Goal: Task Accomplishment & Management: Manage account settings

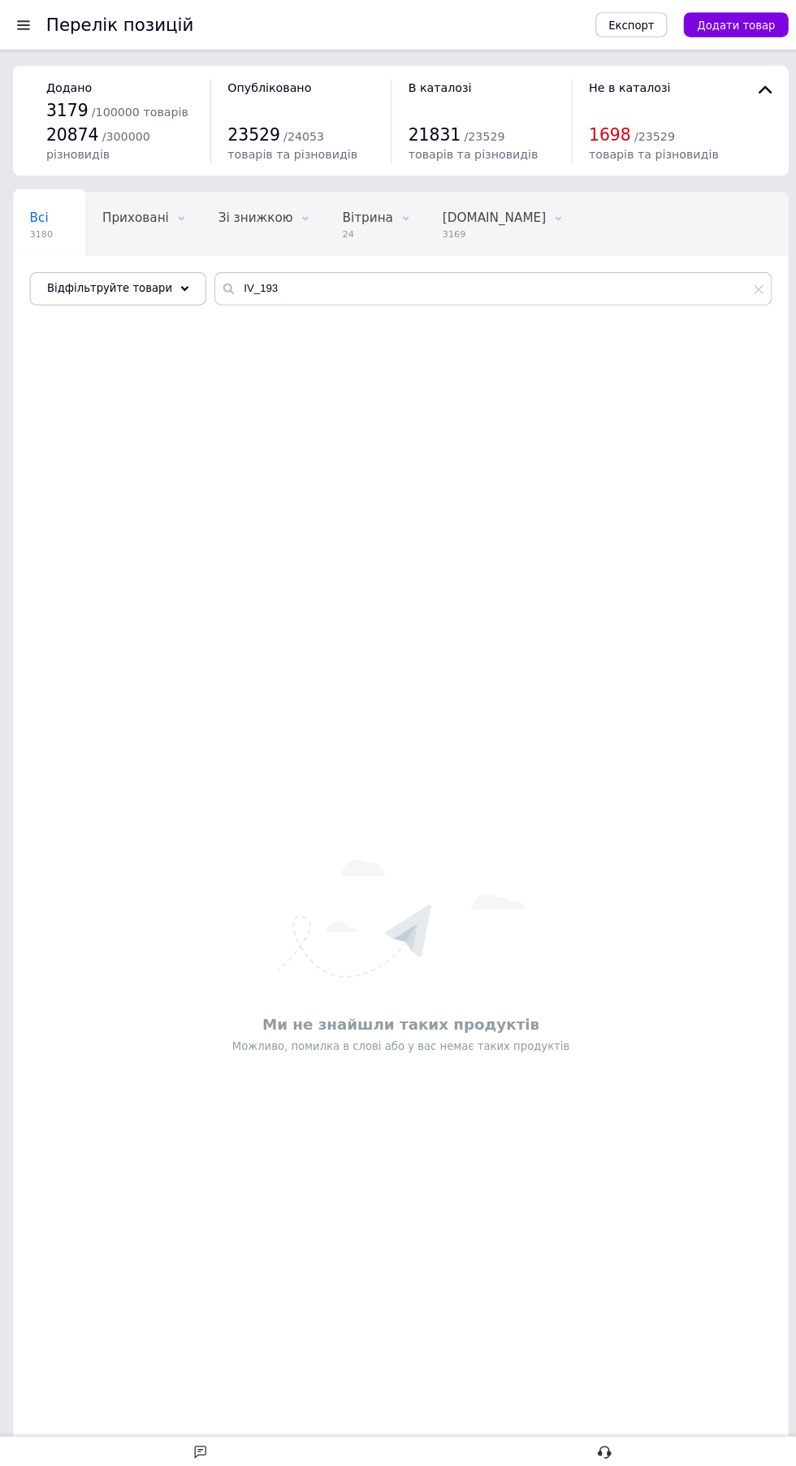
click at [25, 30] on div at bounding box center [26, 24] width 20 height 15
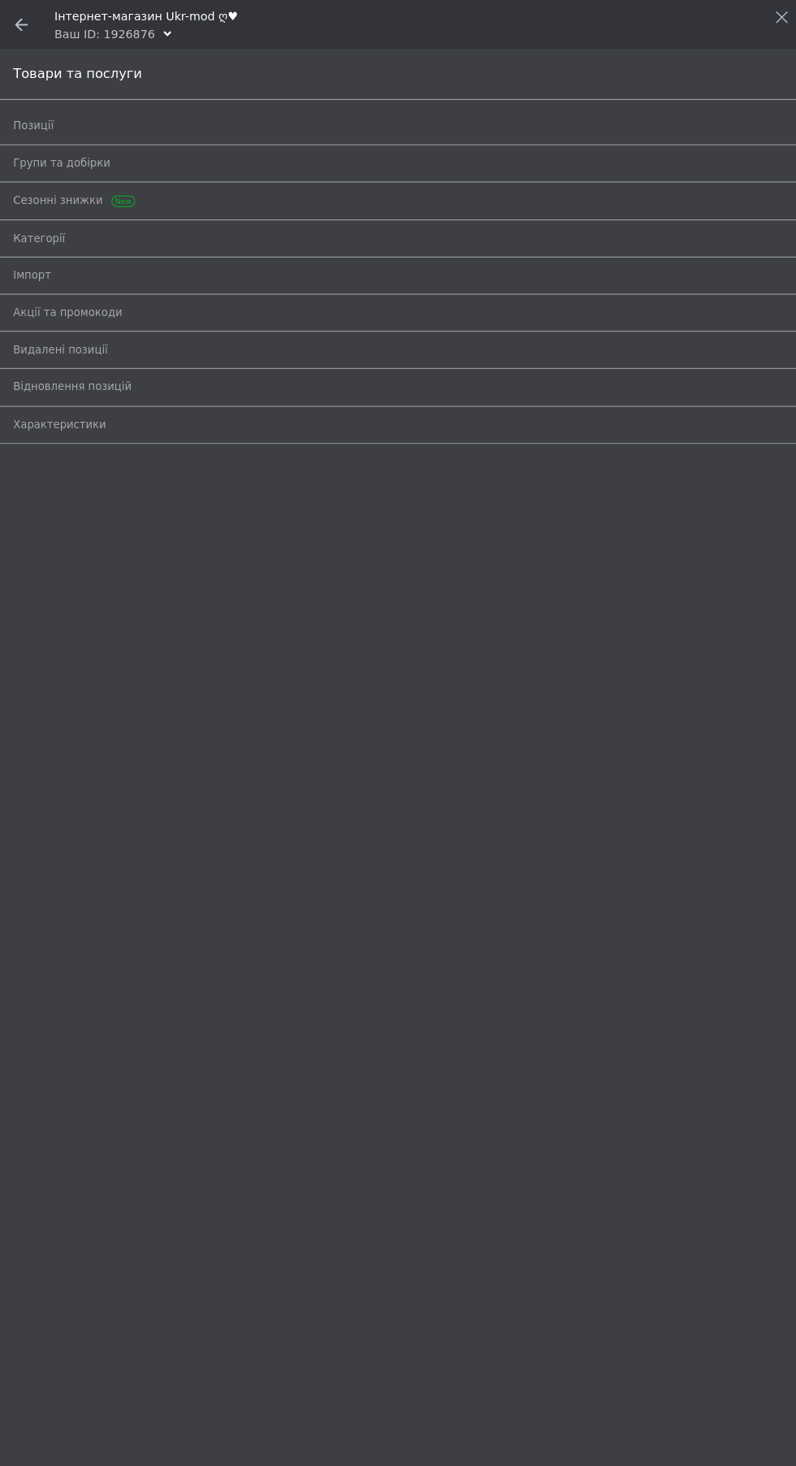
click at [26, 19] on icon at bounding box center [24, 24] width 13 height 13
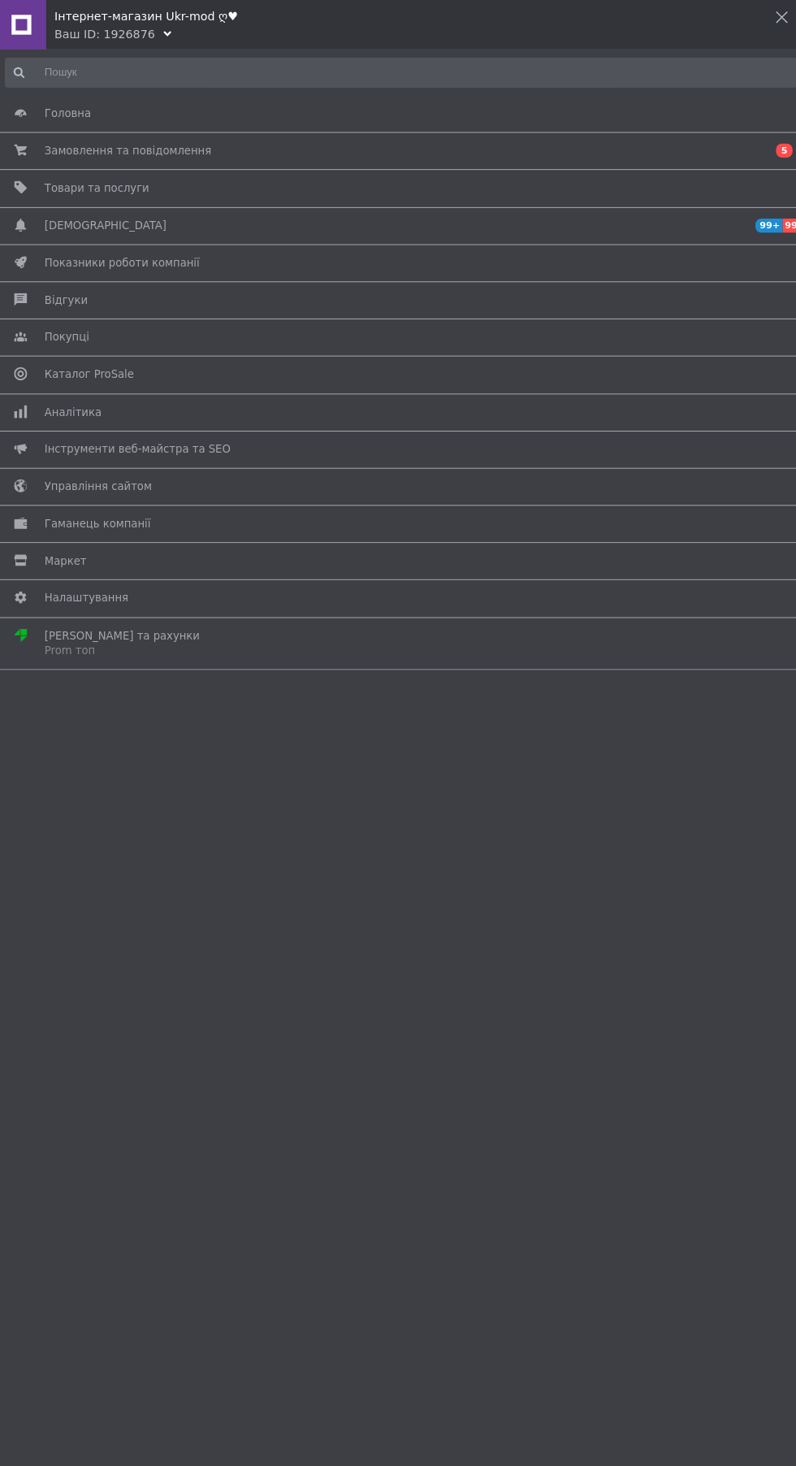
click at [176, 149] on span "Замовлення та повідомлення" at bounding box center [129, 148] width 164 height 15
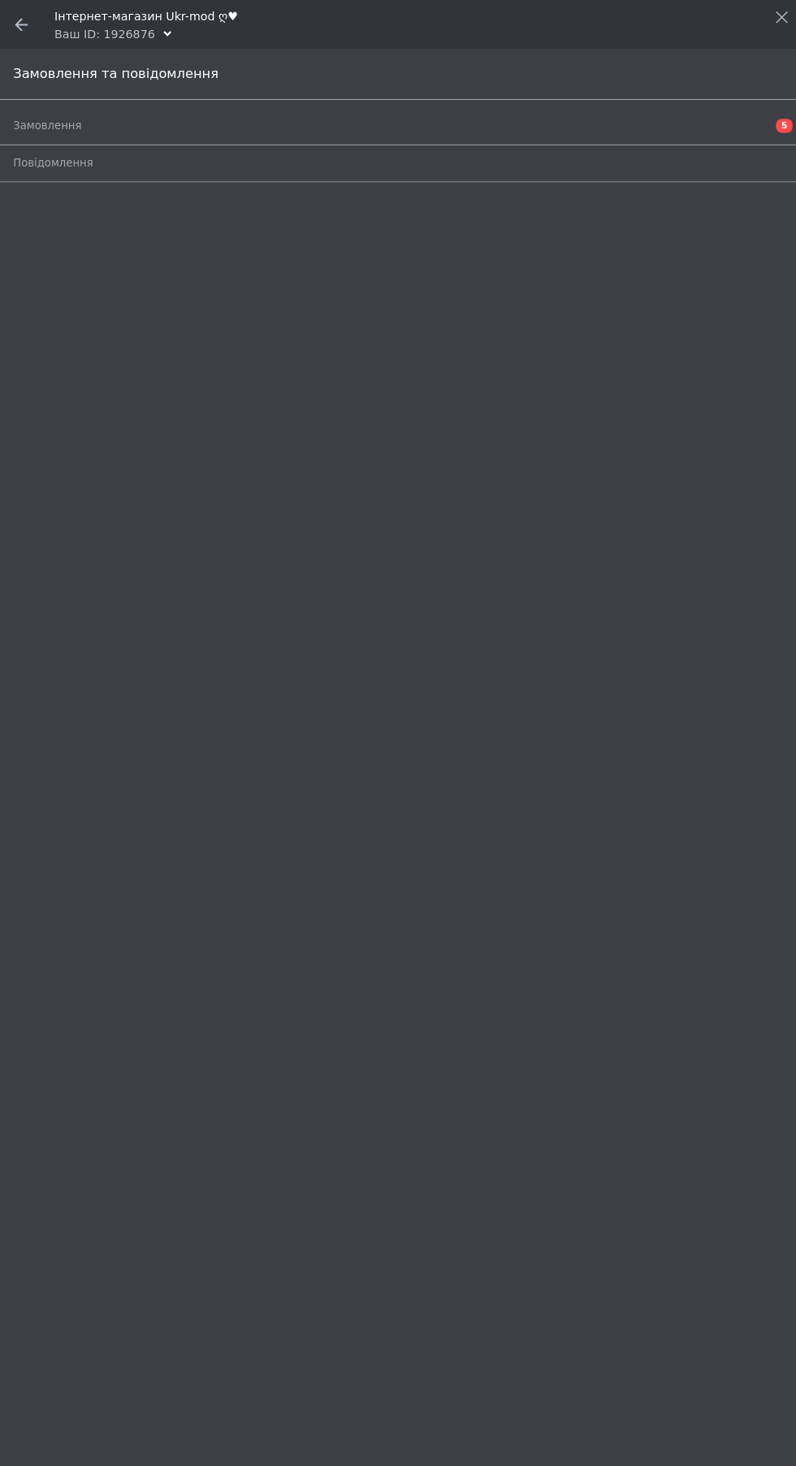
click at [131, 124] on span "Замовлення" at bounding box center [379, 124] width 727 height 15
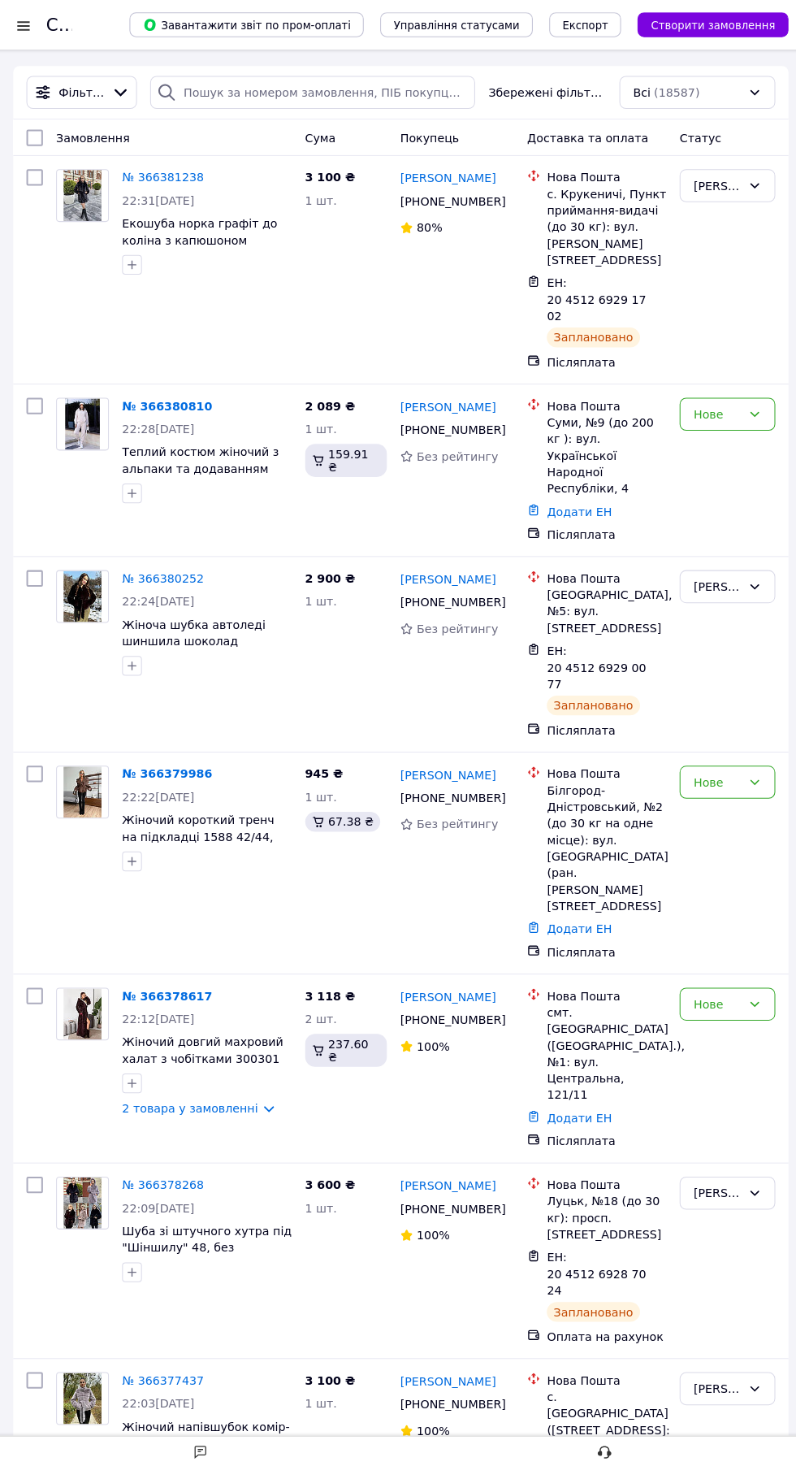
click at [717, 96] on div "Всі (18587)" at bounding box center [681, 91] width 110 height 18
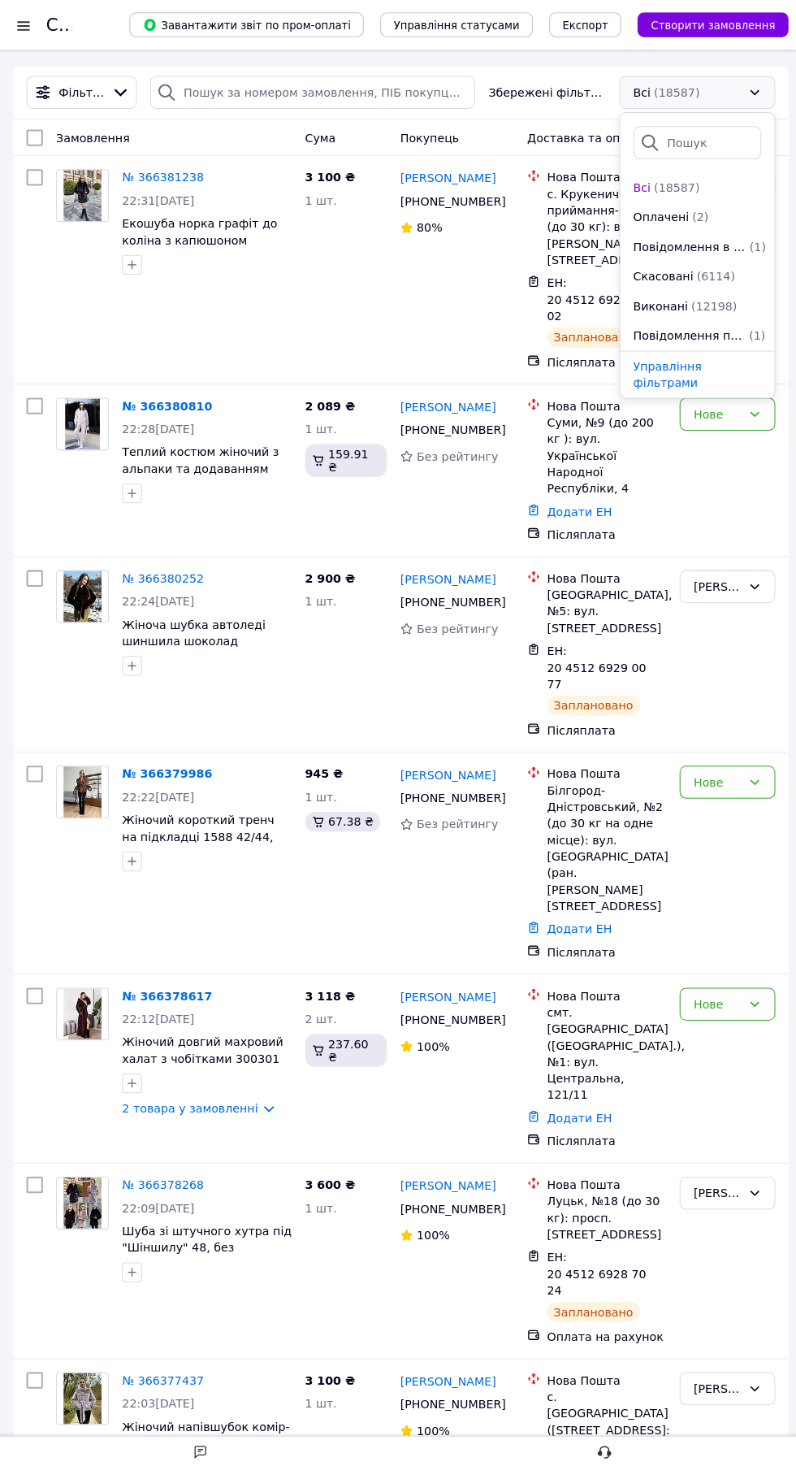
click at [686, 214] on span "(2)" at bounding box center [693, 213] width 16 height 13
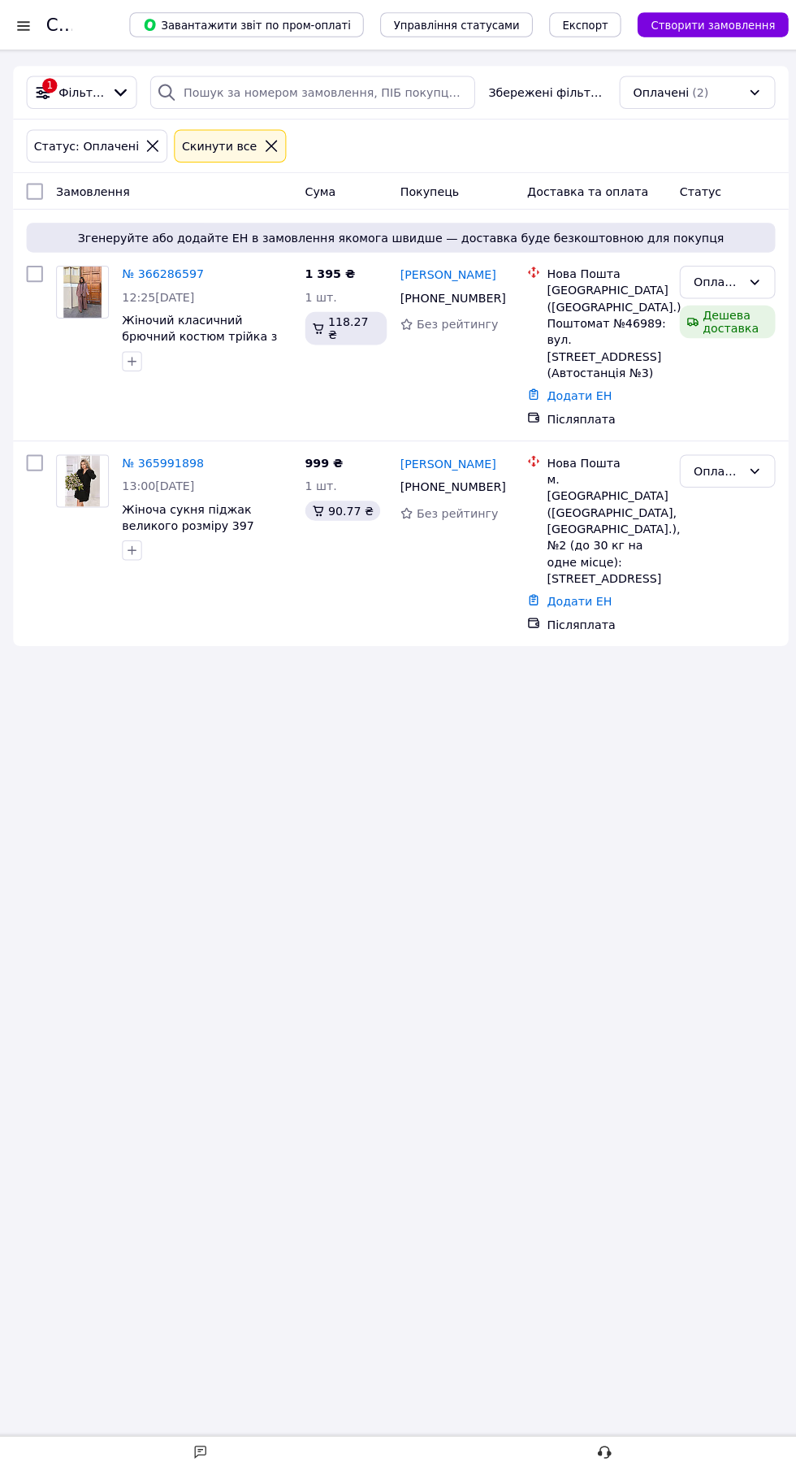
click at [132, 266] on link "№ 366286597" at bounding box center [163, 269] width 80 height 13
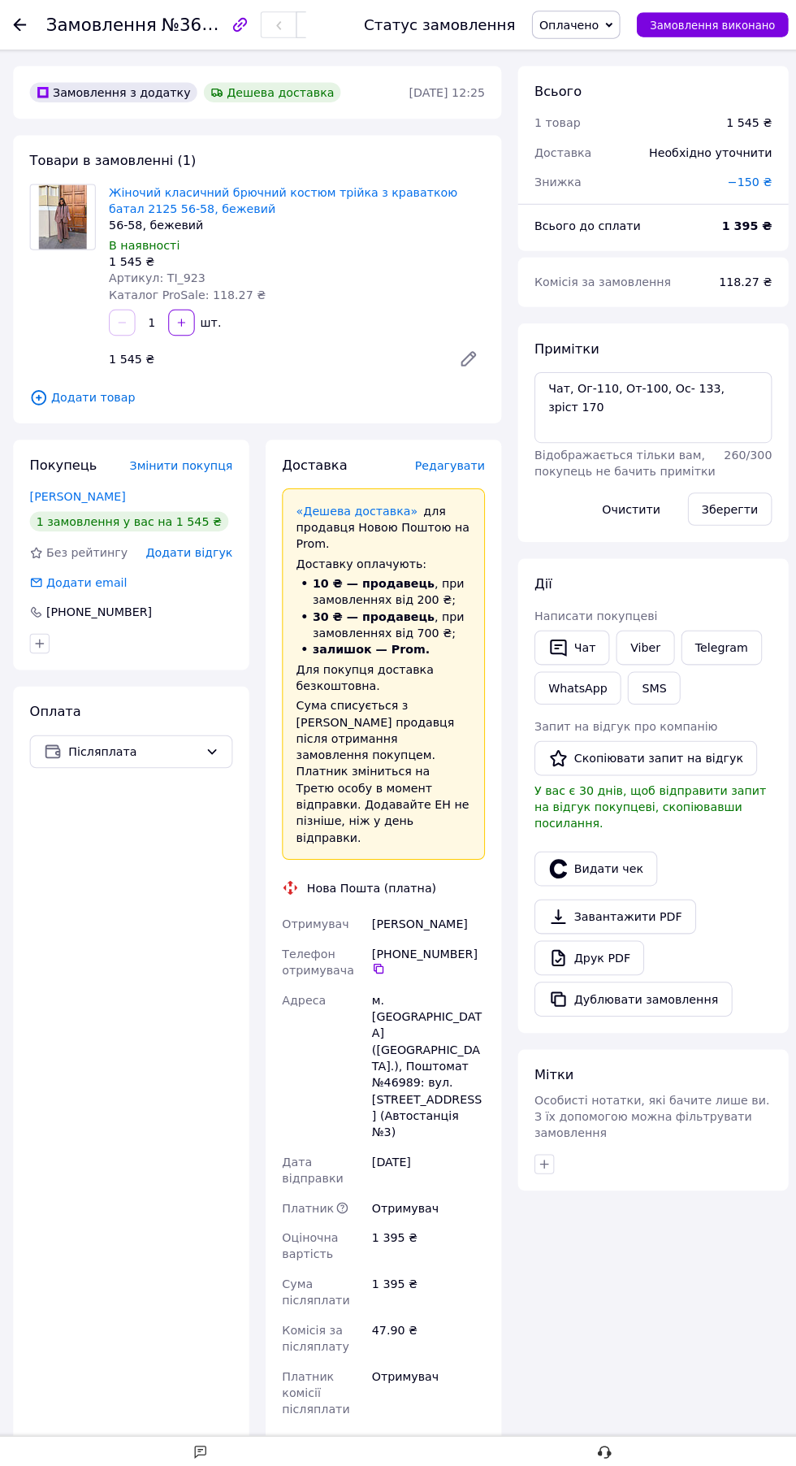
click at [448, 458] on span "Редагувати" at bounding box center [446, 458] width 69 height 13
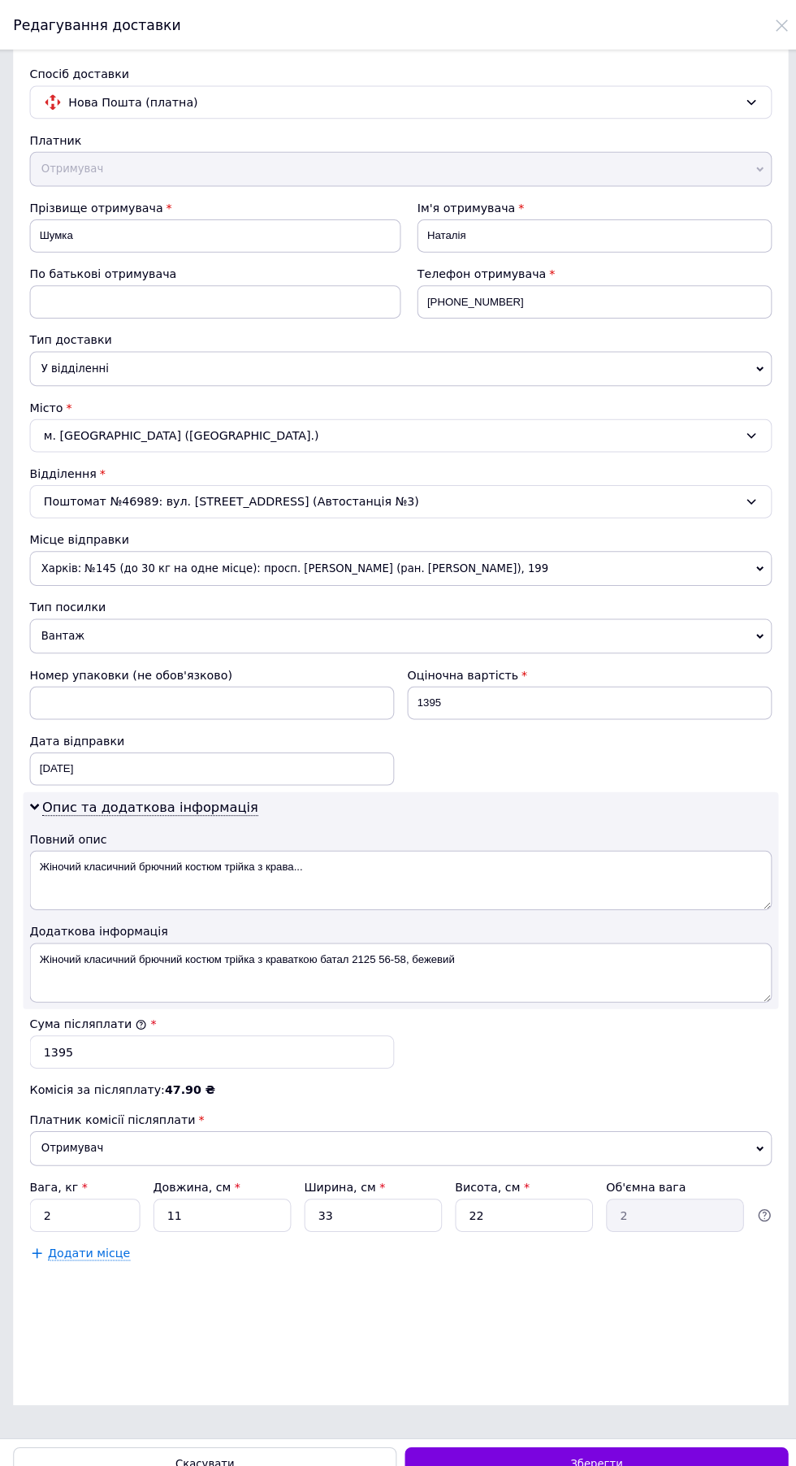
scroll to position [249, 0]
click at [336, 543] on span "Харків: №145 (до 30 кг на одне місце): просп. [PERSON_NAME] (ран. [PERSON_NAME]…" at bounding box center [397, 560] width 731 height 34
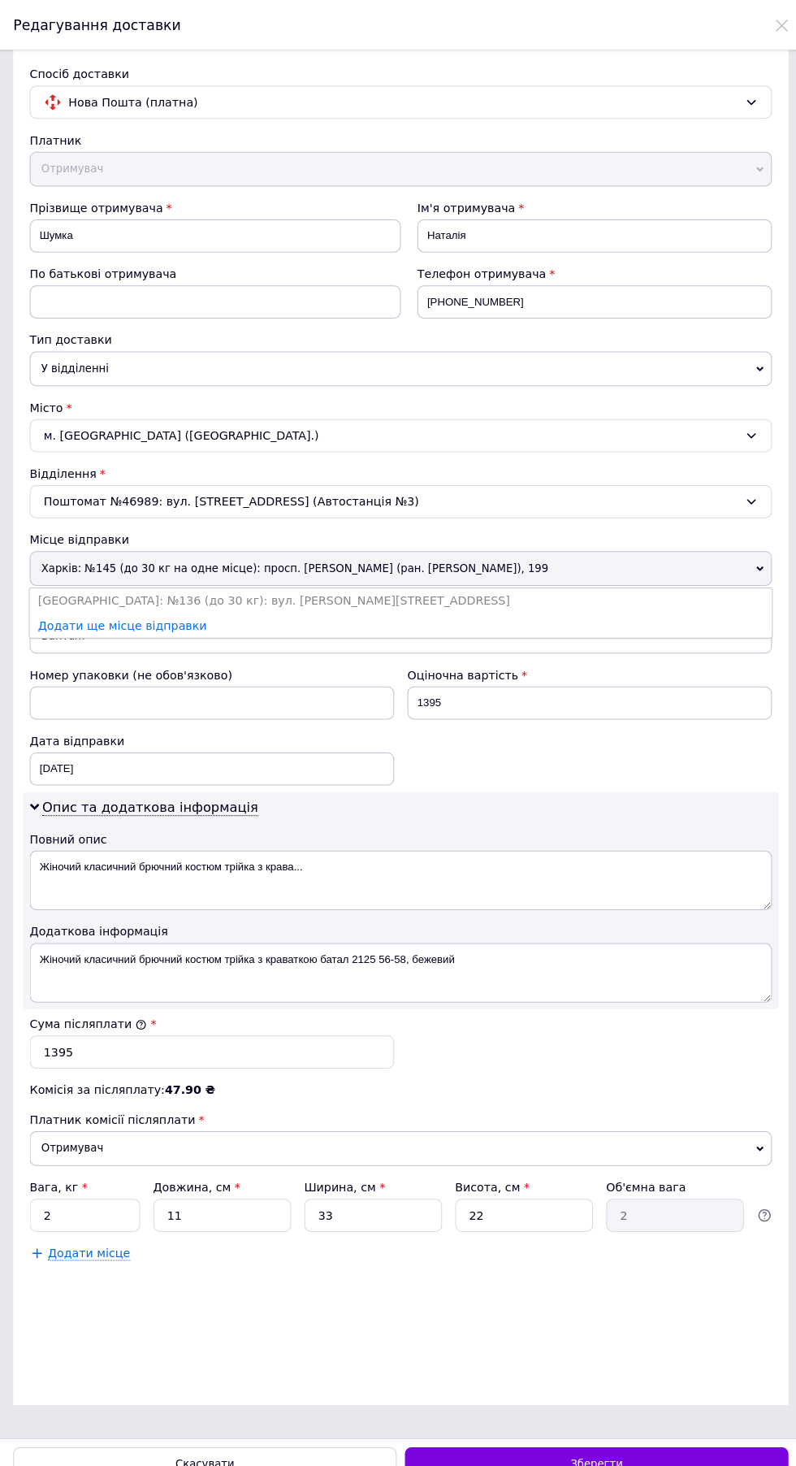
click at [188, 579] on li "[GEOGRAPHIC_DATA]: №136 (до 30 кг): вул. [PERSON_NAME][STREET_ADDRESS]" at bounding box center [397, 591] width 731 height 24
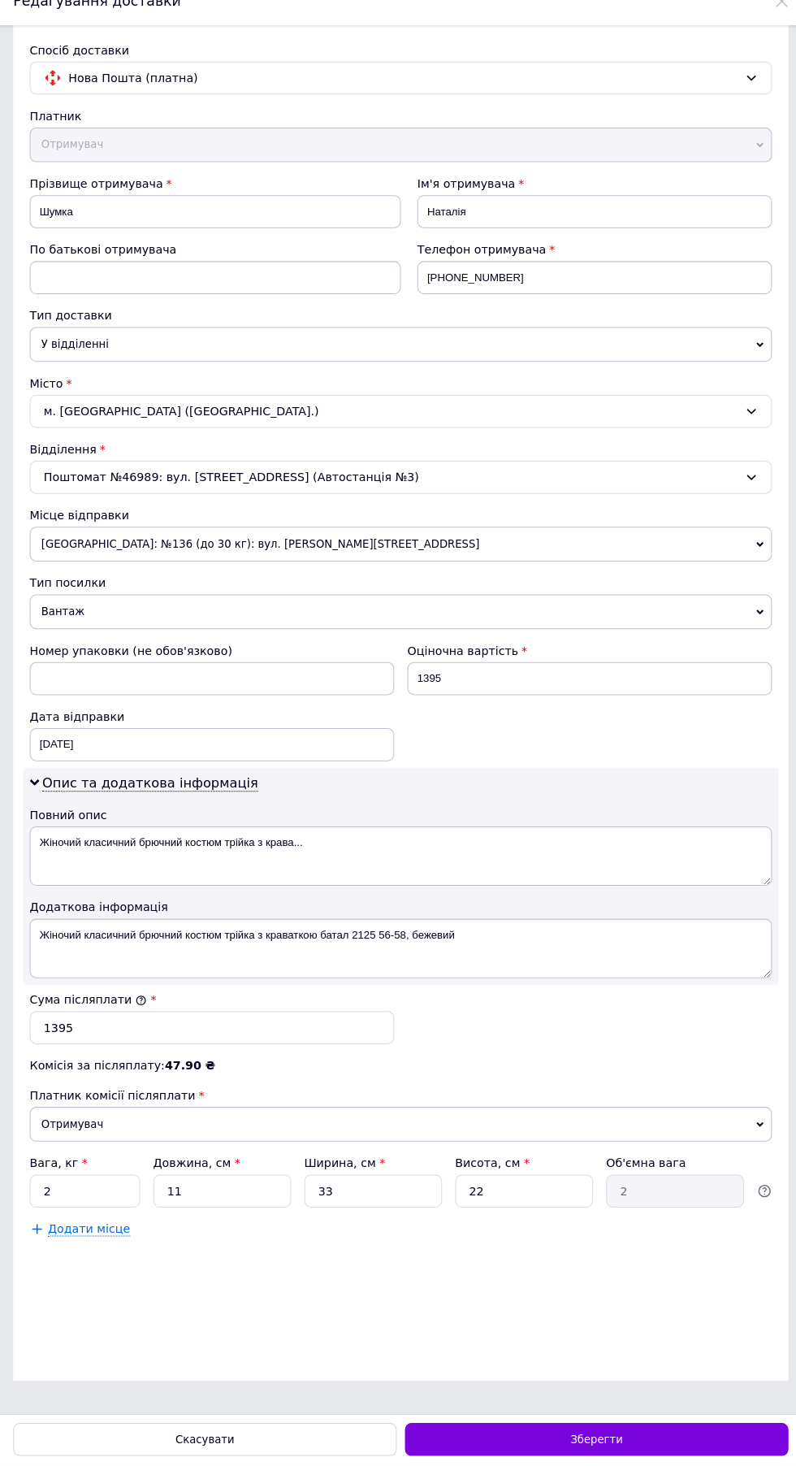
scroll to position [227, 0]
click at [614, 1457] on div "Зберегти" at bounding box center [591, 1441] width 378 height 32
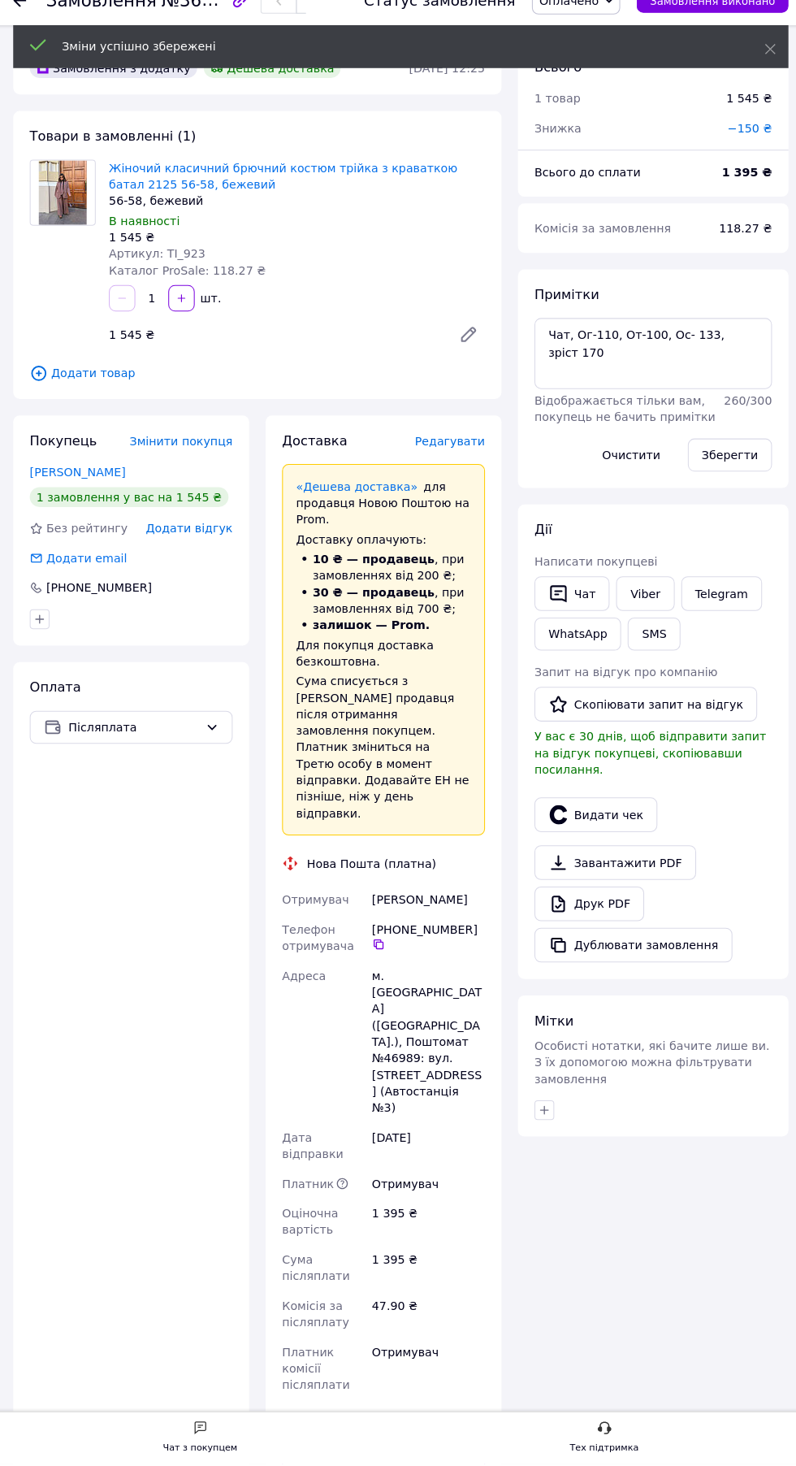
scroll to position [175, 0]
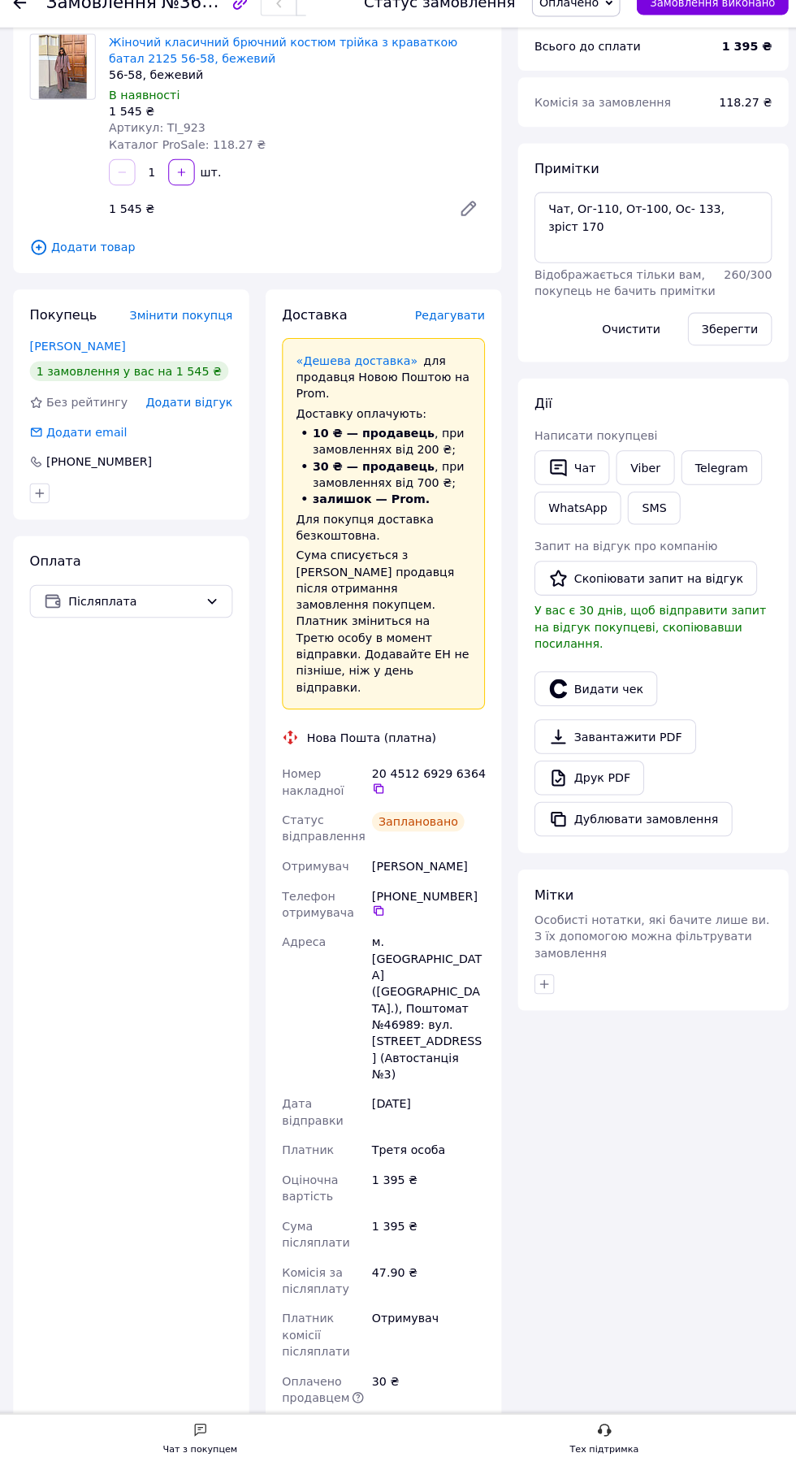
scroll to position [0, 0]
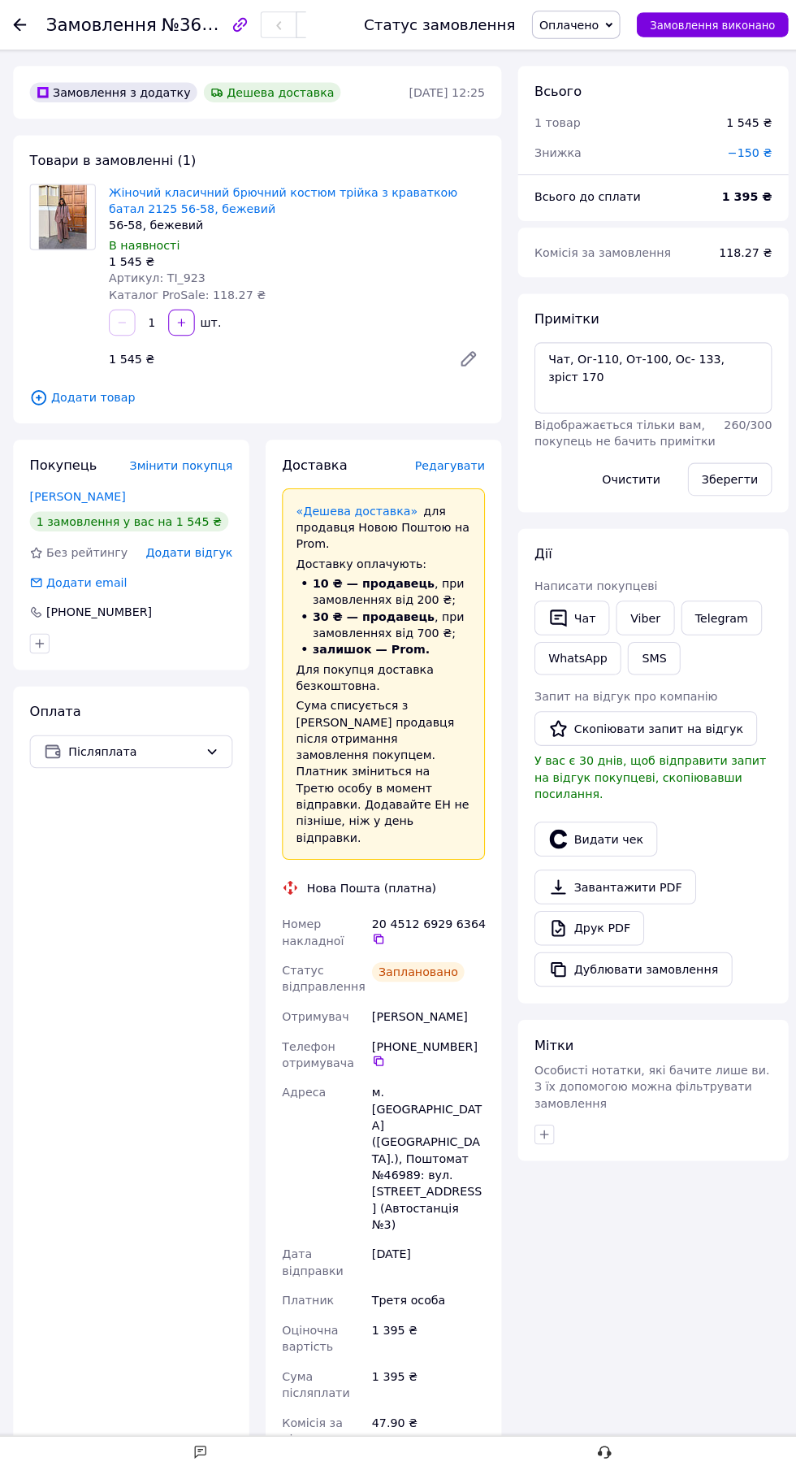
click at [23, 24] on use at bounding box center [22, 24] width 13 height 13
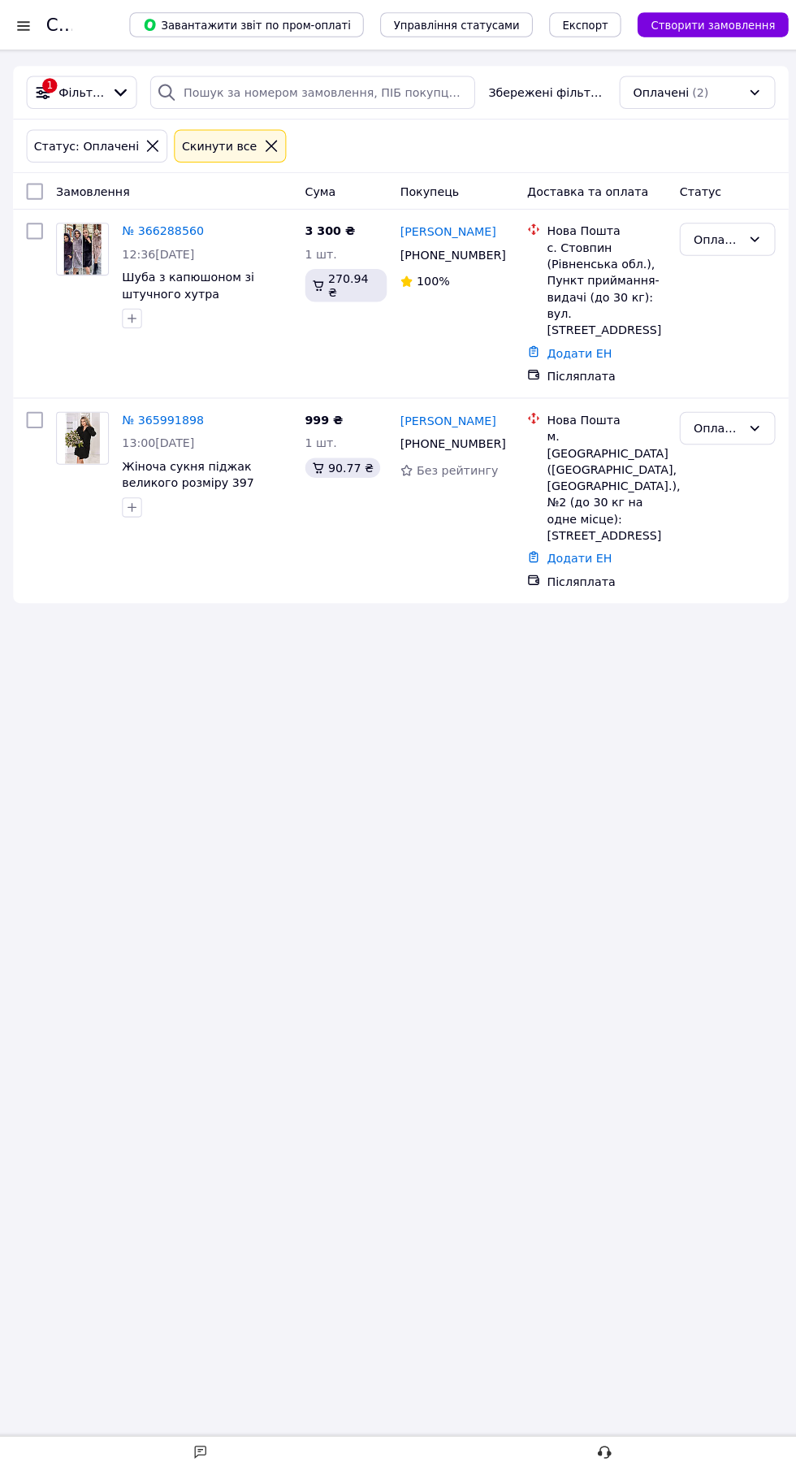
click at [150, 227] on link "№ 366288560" at bounding box center [163, 227] width 80 height 13
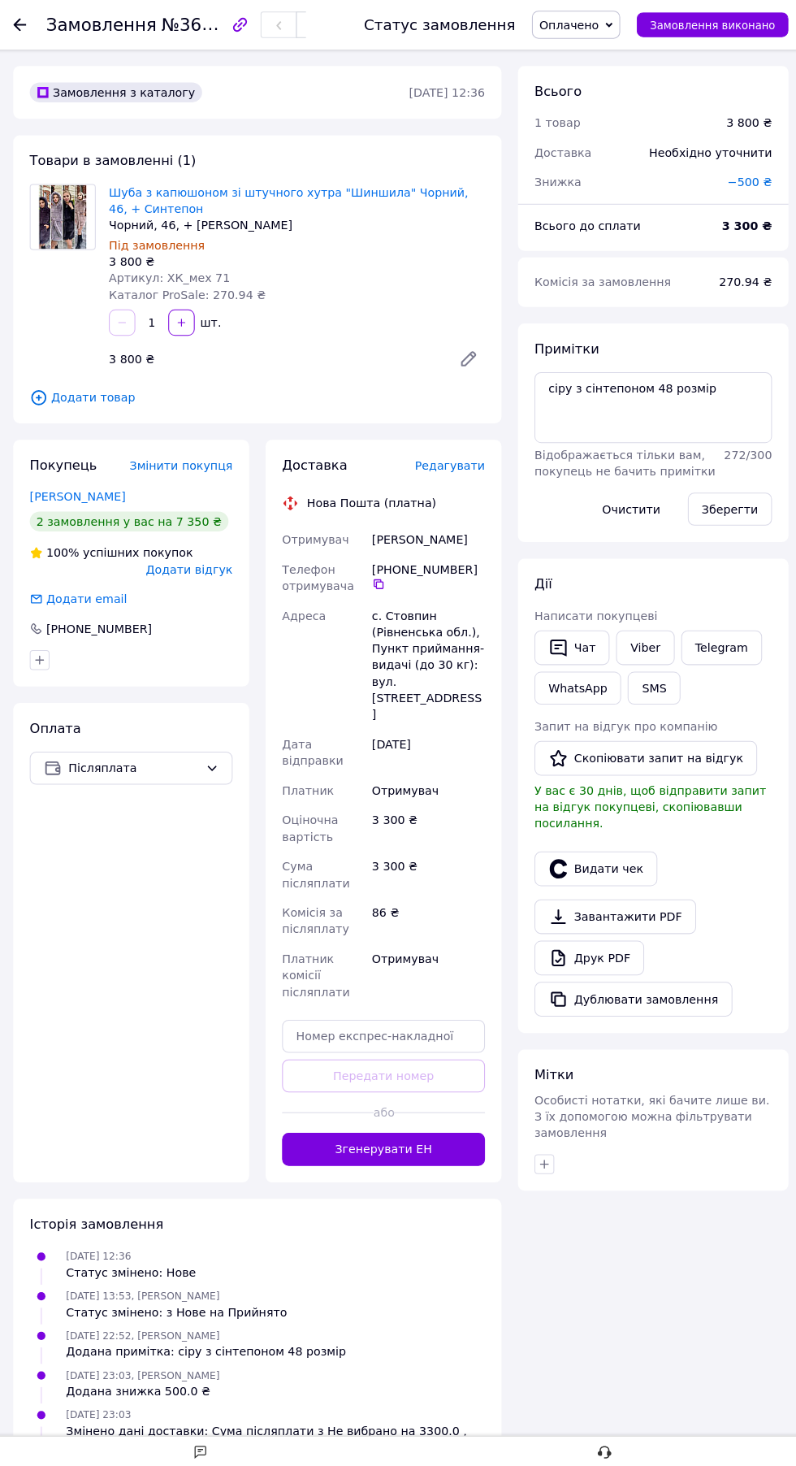
click at [438, 462] on span "Редагувати" at bounding box center [446, 458] width 69 height 13
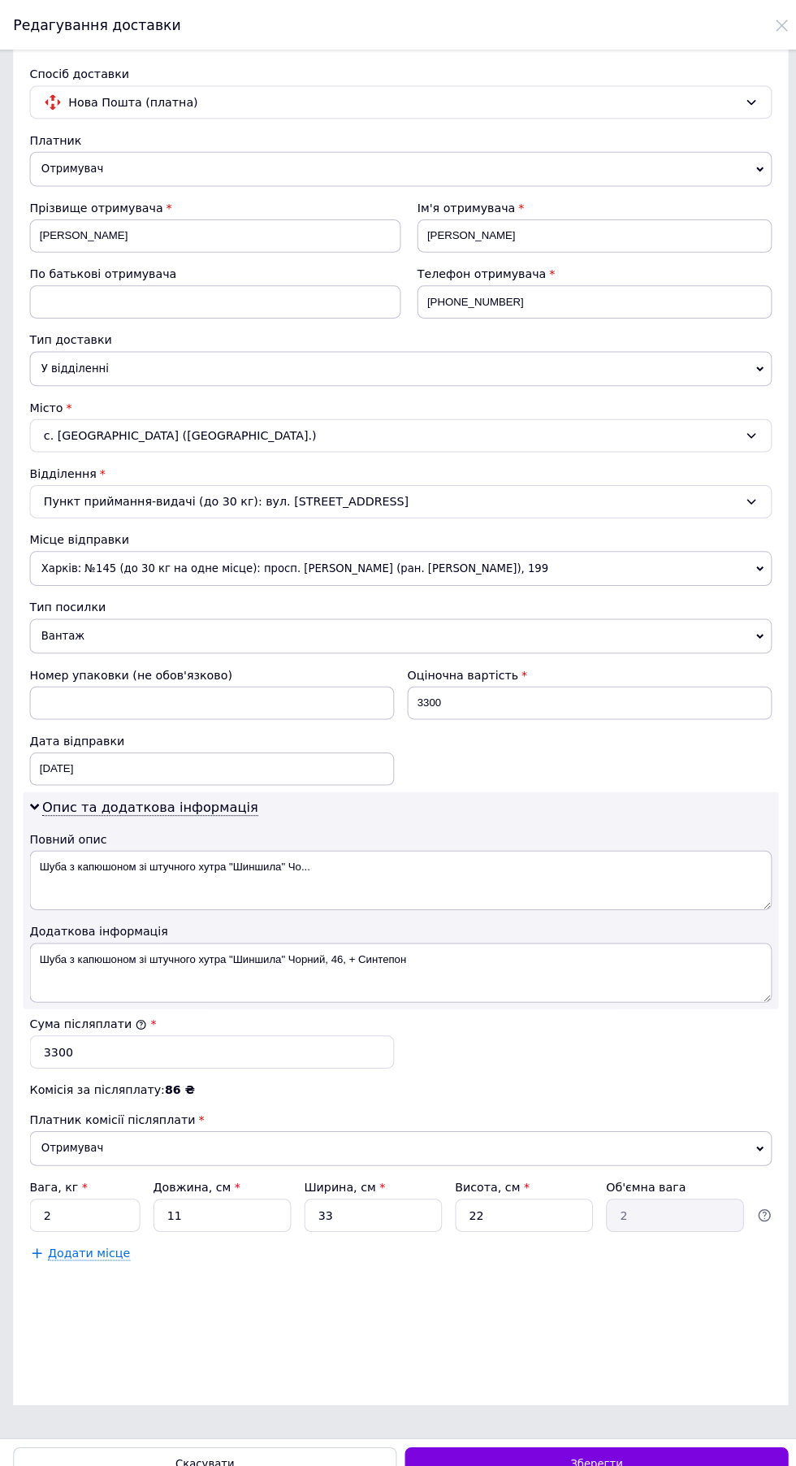
scroll to position [251, 0]
click at [189, 987] on textarea "Шуба з капюшоном зі штучного хутра "Шиншила" Чорний, 46, + Синтепон" at bounding box center [397, 958] width 731 height 58
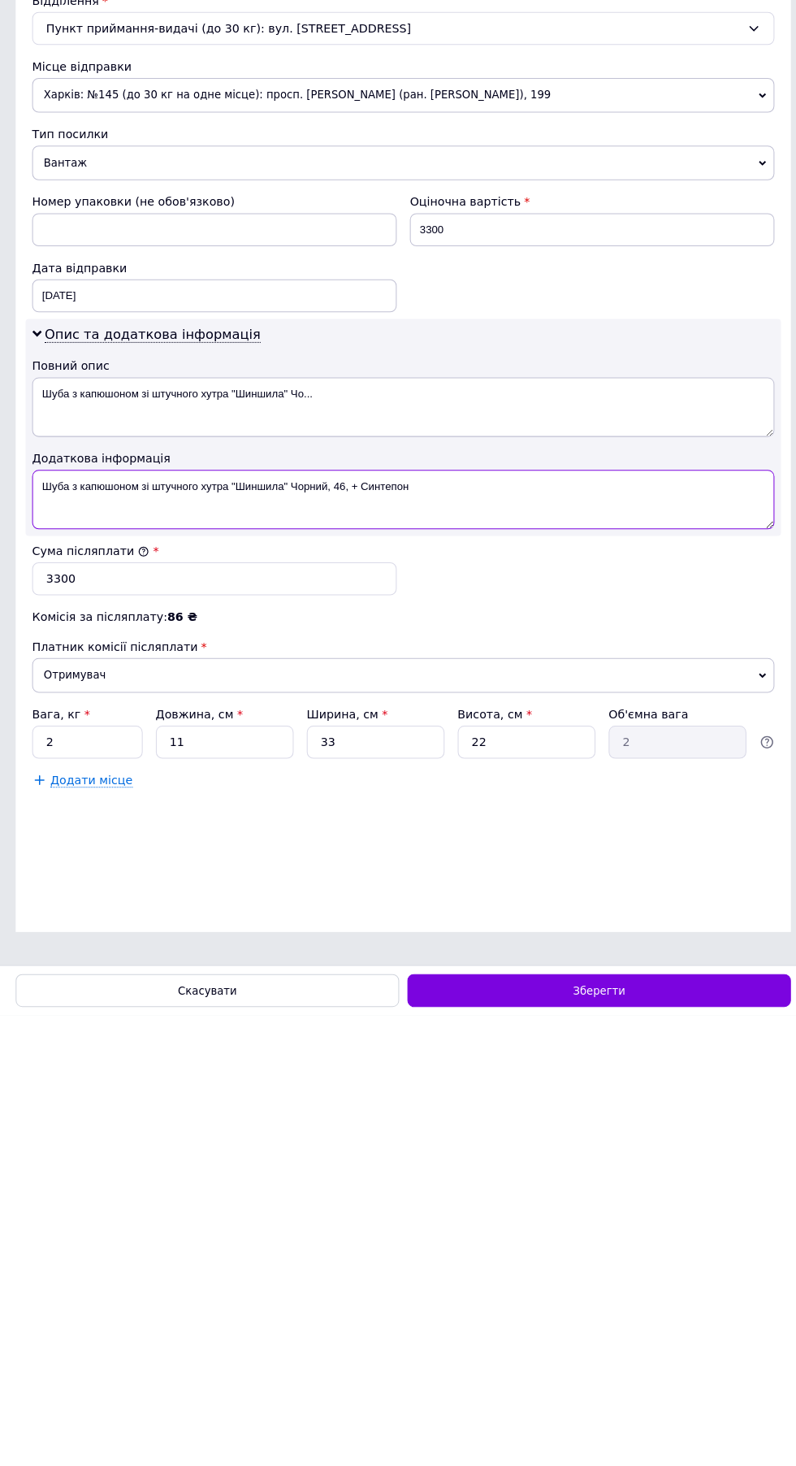
scroll to position [0, 0]
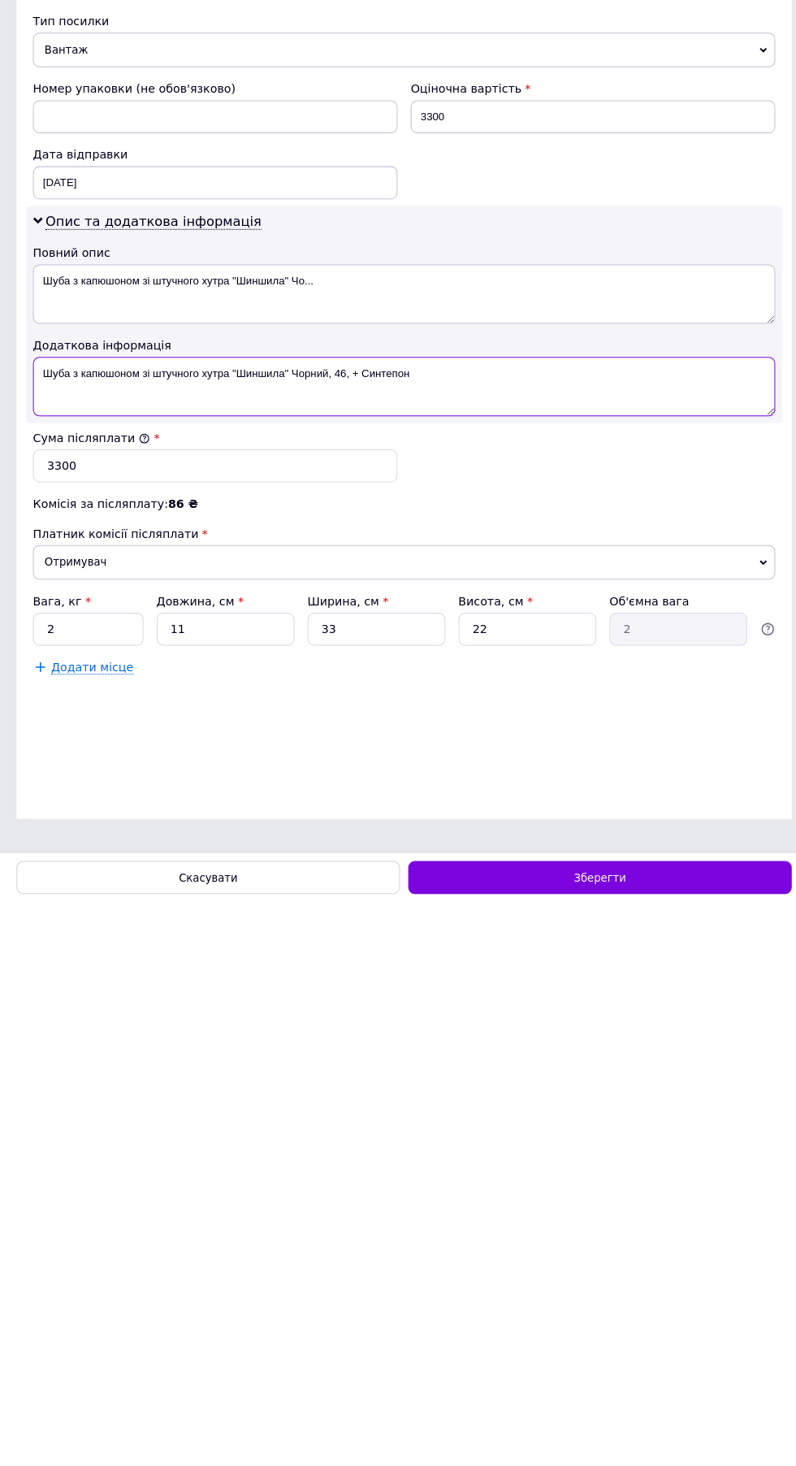
click at [141, 987] on textarea "Шуба з капюшоном зі штучного хутра "Шиншила" Чорний, 46, + Синтепон" at bounding box center [397, 958] width 731 height 58
click at [94, 987] on textarea "Шуба з капюшоном зі штучного хутра "Шиншила" Чорний, 46, + Синтепон" at bounding box center [397, 958] width 731 height 58
click at [176, 987] on textarea "Шуба з капюшоном зі штучного хутра "Шиншила" Чорний, 46, + Синтепон" at bounding box center [397, 958] width 731 height 58
click at [132, 987] on textarea "Шуба з капюшоном зі штучного хутра "Шиншила" Чорний, 48, + Синтепон" at bounding box center [397, 958] width 731 height 58
type textarea "Шуба з капюшоном зі штучного хутра "Шиншила", 48, + [PERSON_NAME]"
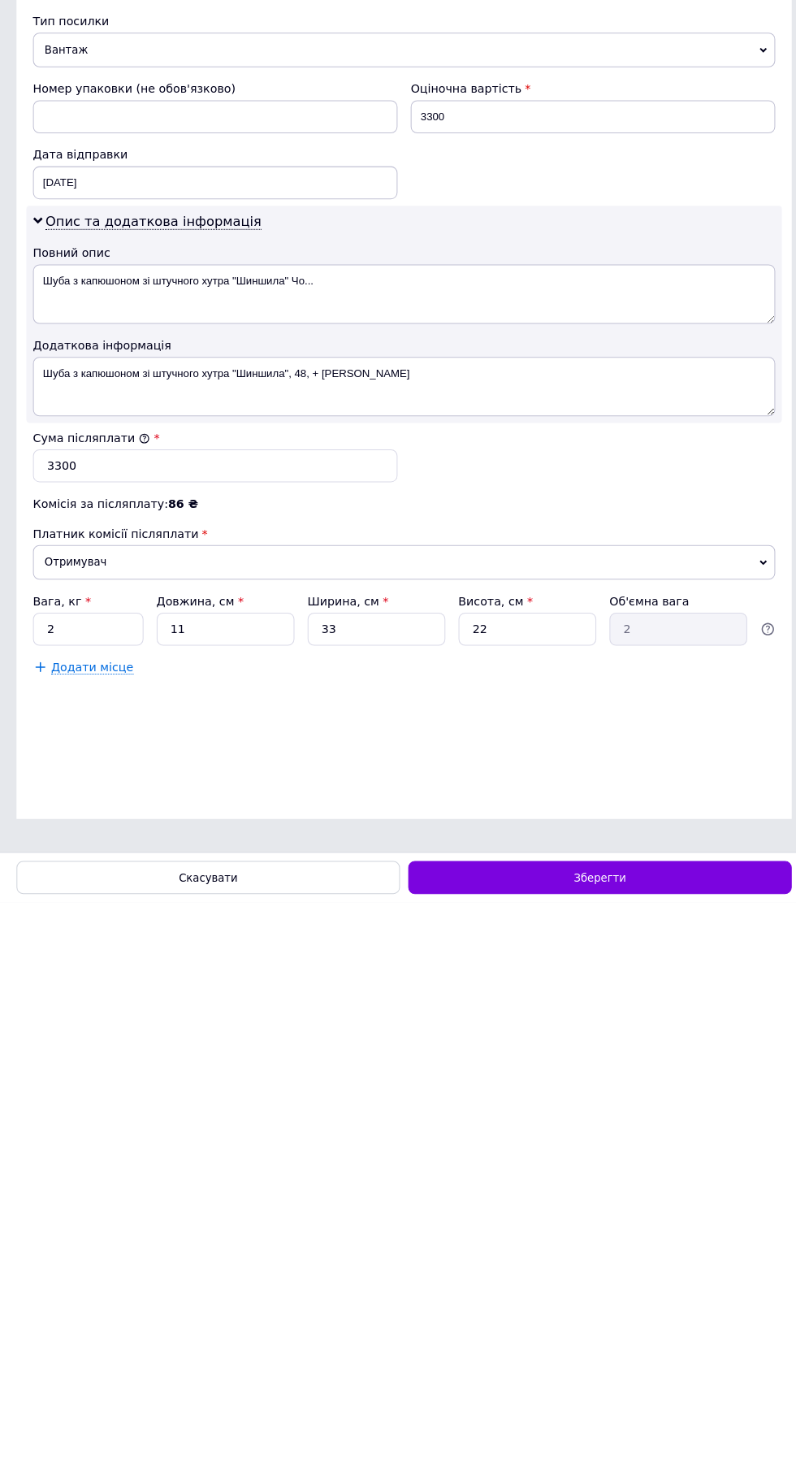
click at [745, 825] on div "Повний опис" at bounding box center [397, 826] width 731 height 16
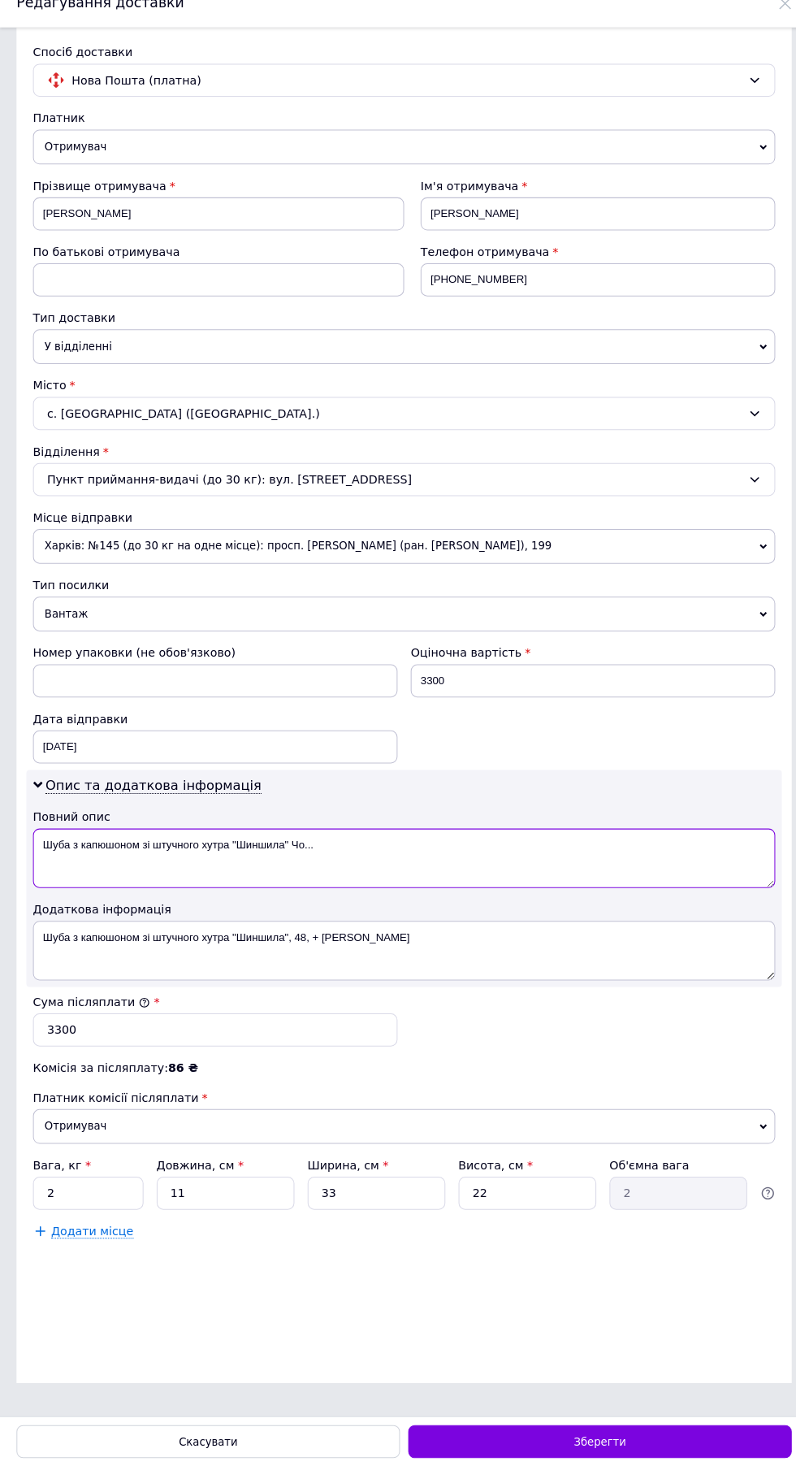
click at [714, 868] on textarea "Шуба з капюшоном зі штучного хутра "Шиншила" Чо..." at bounding box center [397, 867] width 731 height 58
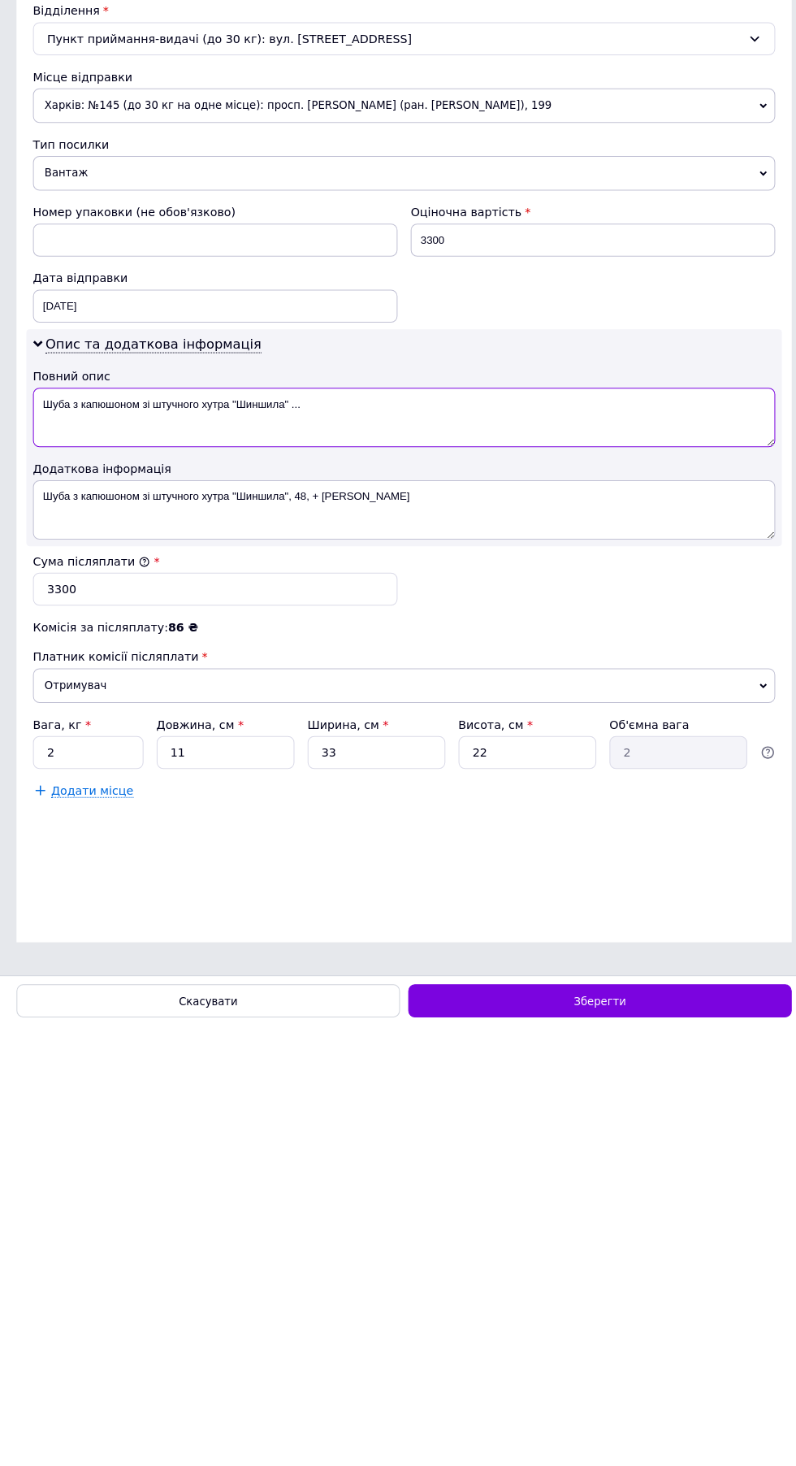
click at [733, 862] on textarea "Шуба з капюшоном зі штучного хутра "Шиншила" ..." at bounding box center [397, 867] width 731 height 58
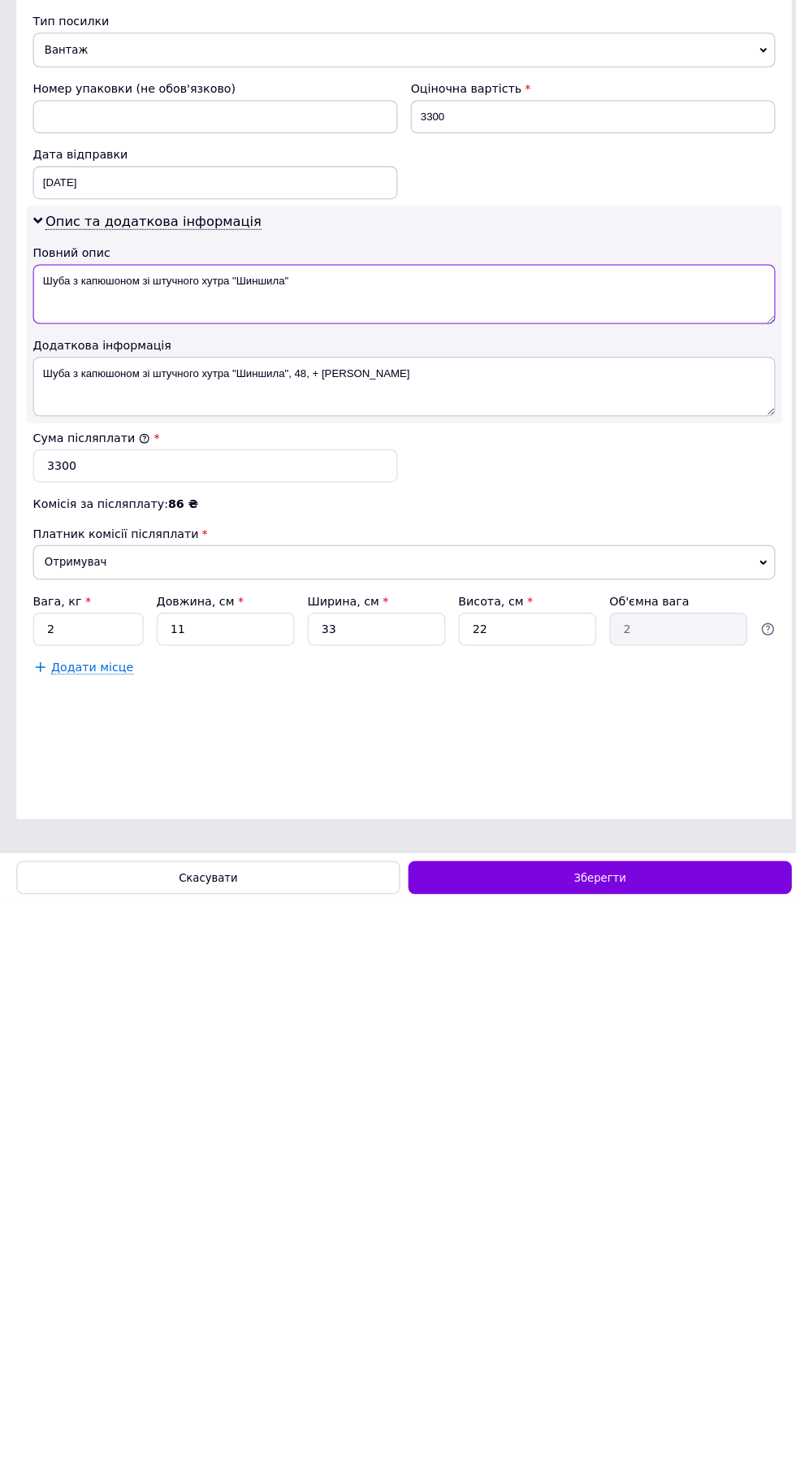
type textarea "Шуба з капюшоном зі штучного хутра "Шиншила""
click at [84, 1213] on input "2" at bounding box center [86, 1196] width 109 height 32
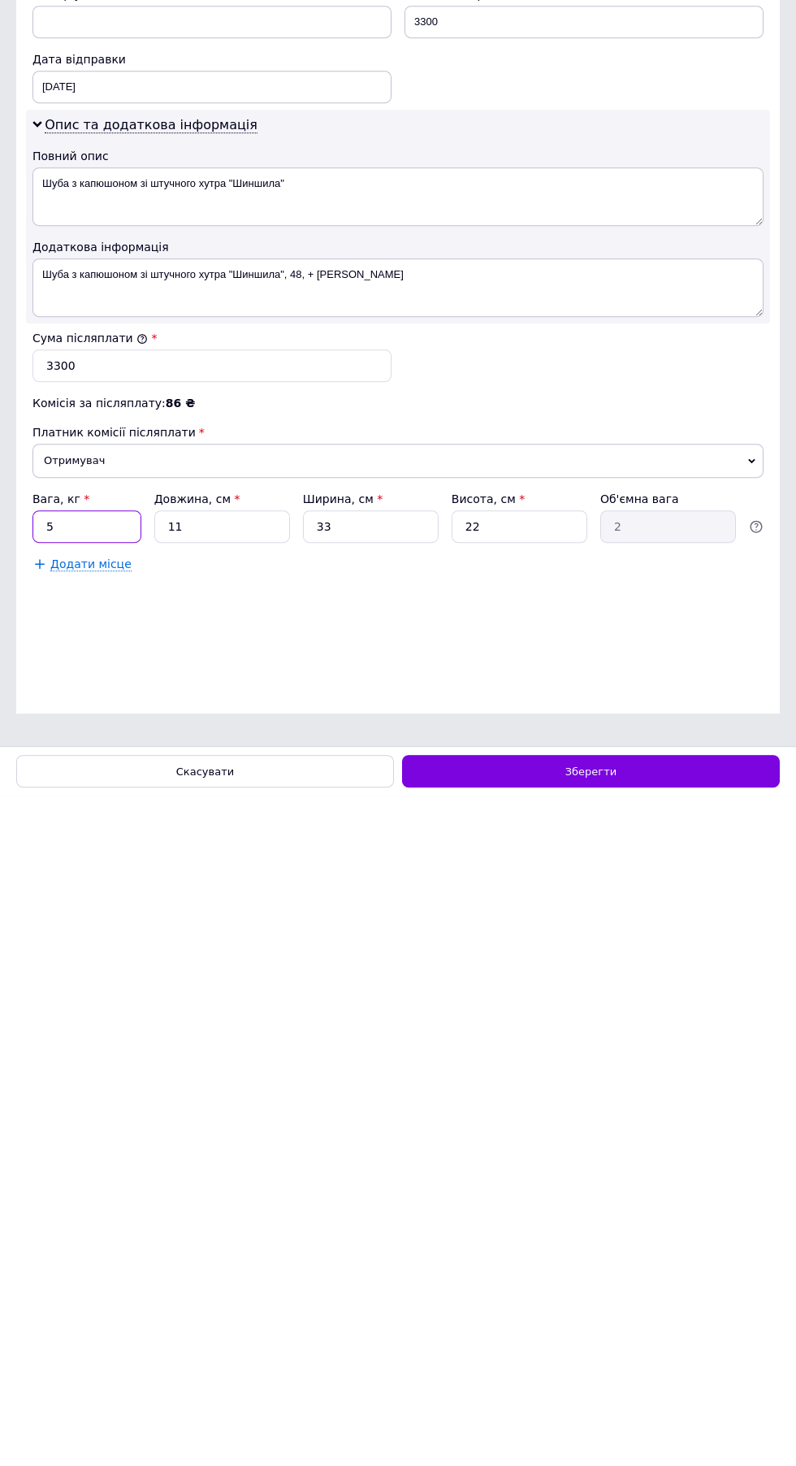
type input "5"
click at [578, 1442] on span "Зберегти" at bounding box center [590, 1441] width 51 height 12
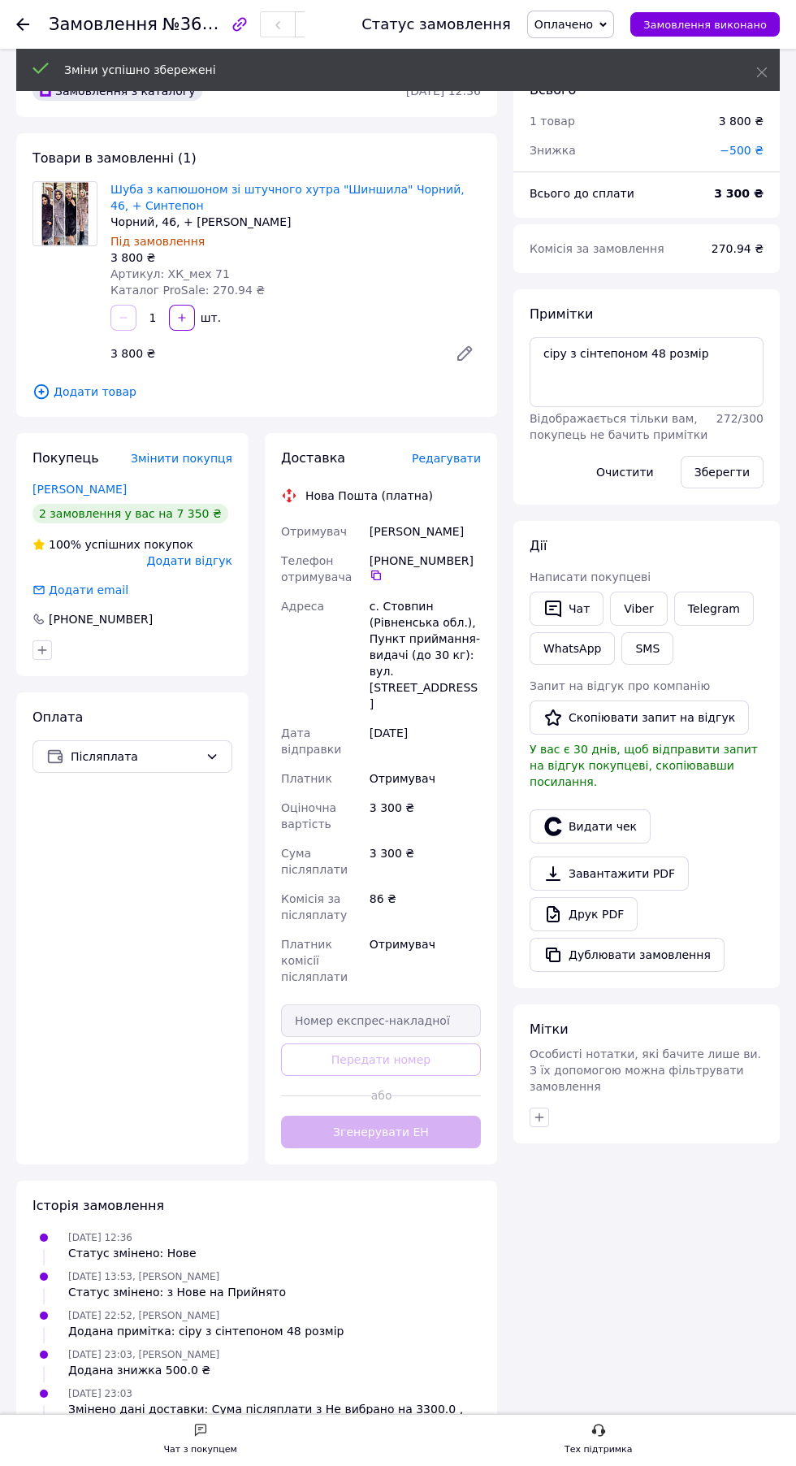
scroll to position [32, 0]
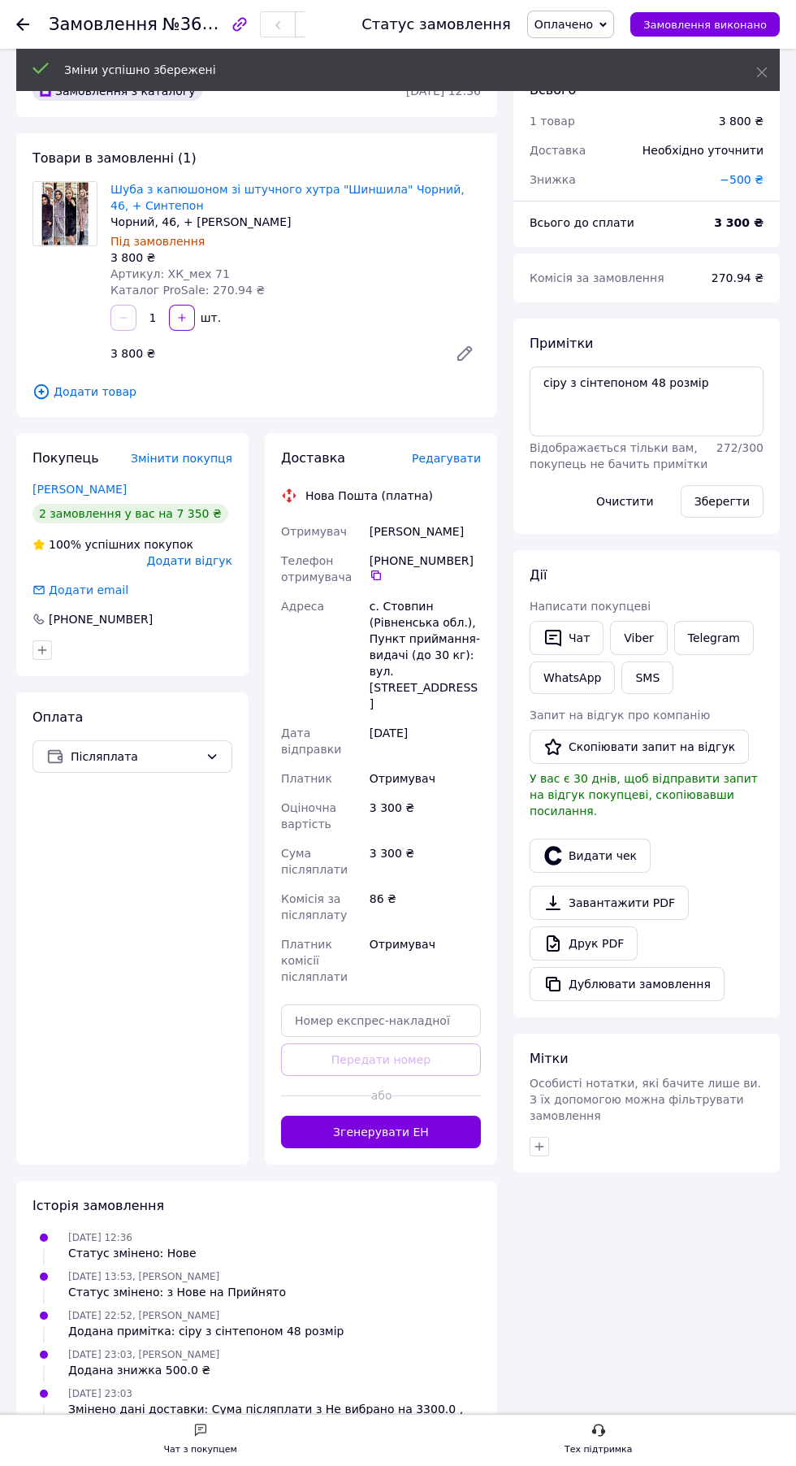
click at [448, 457] on span "Редагувати" at bounding box center [446, 458] width 69 height 13
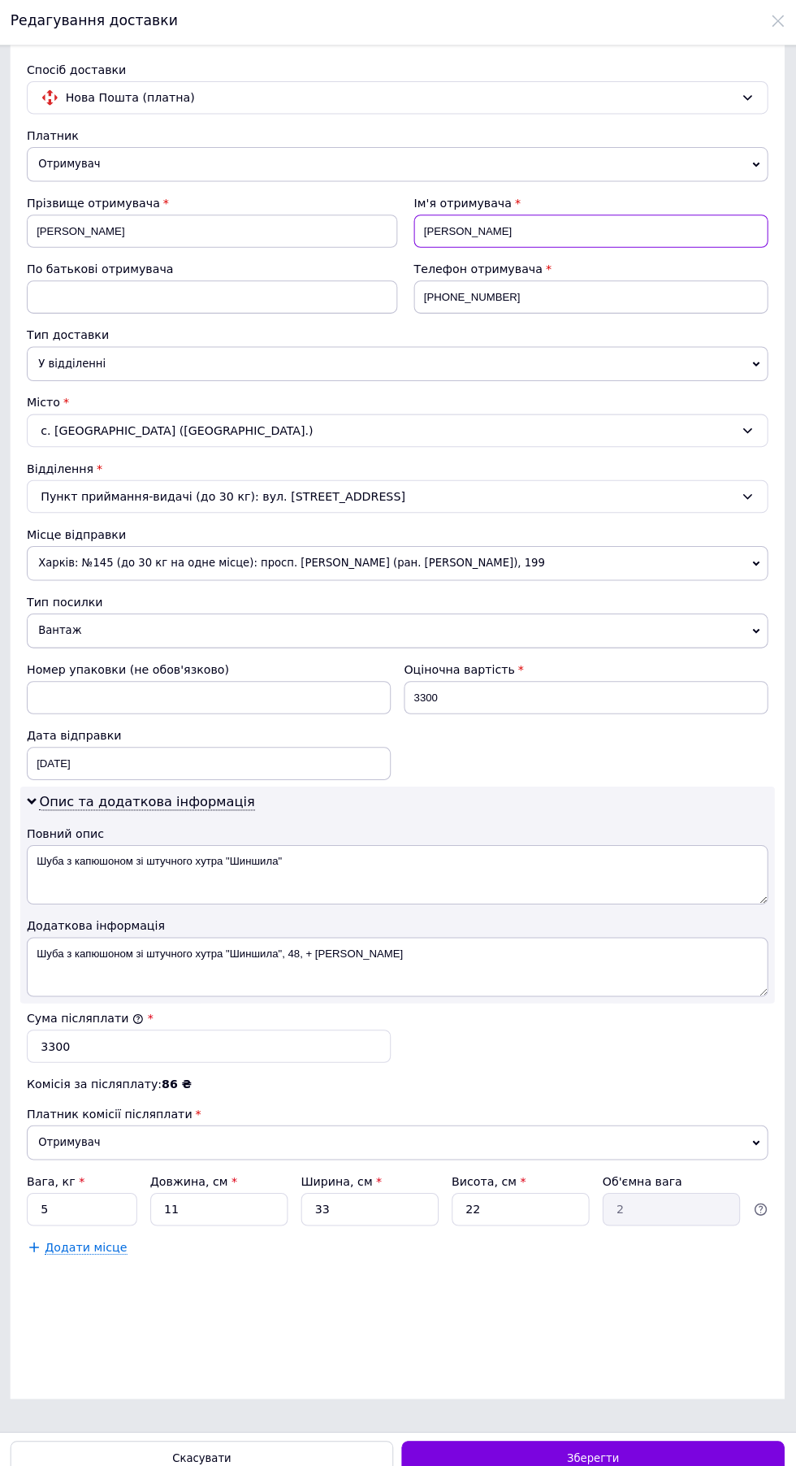
click at [449, 249] on input "[PERSON_NAME]" at bounding box center [588, 232] width 349 height 32
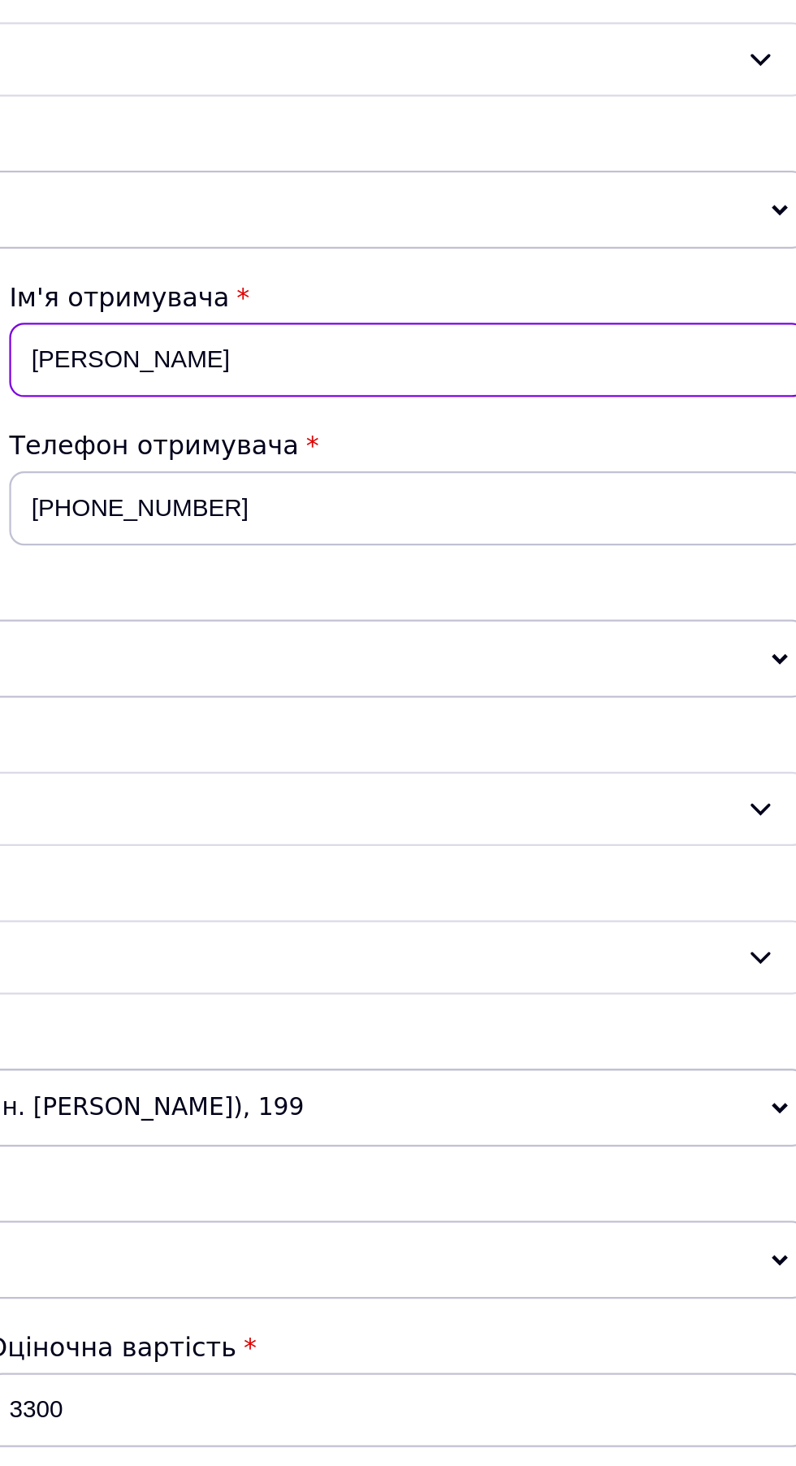
click at [433, 249] on input "[PERSON_NAME]" at bounding box center [588, 232] width 349 height 32
click at [480, 249] on input "[PERSON_NAME]" at bounding box center [588, 232] width 349 height 32
click at [453, 249] on input "[PERSON_NAME]" at bounding box center [588, 232] width 349 height 32
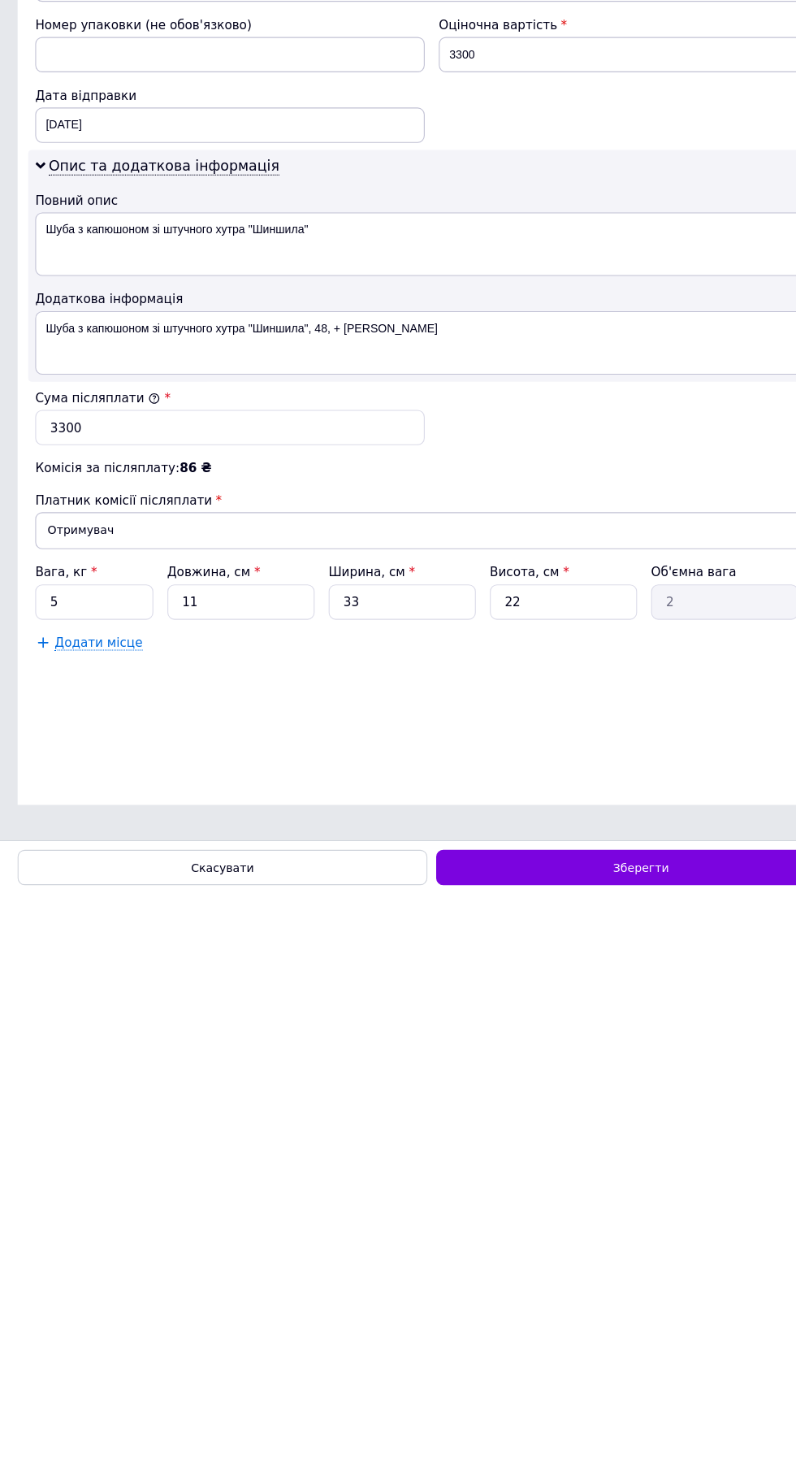
scroll to position [351, 0]
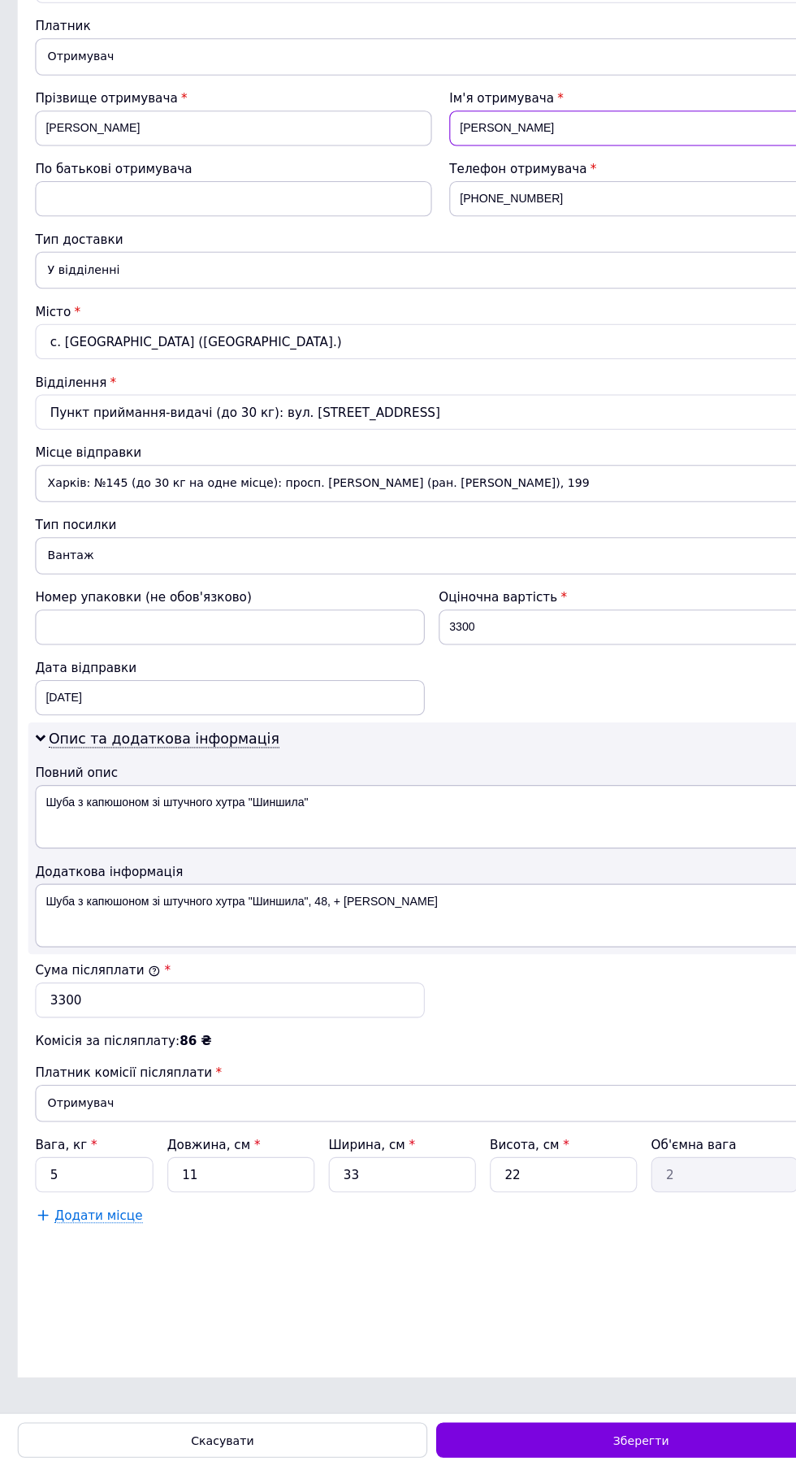
type input "[PERSON_NAME]"
click at [575, 1442] on span "Зберегти" at bounding box center [590, 1441] width 51 height 12
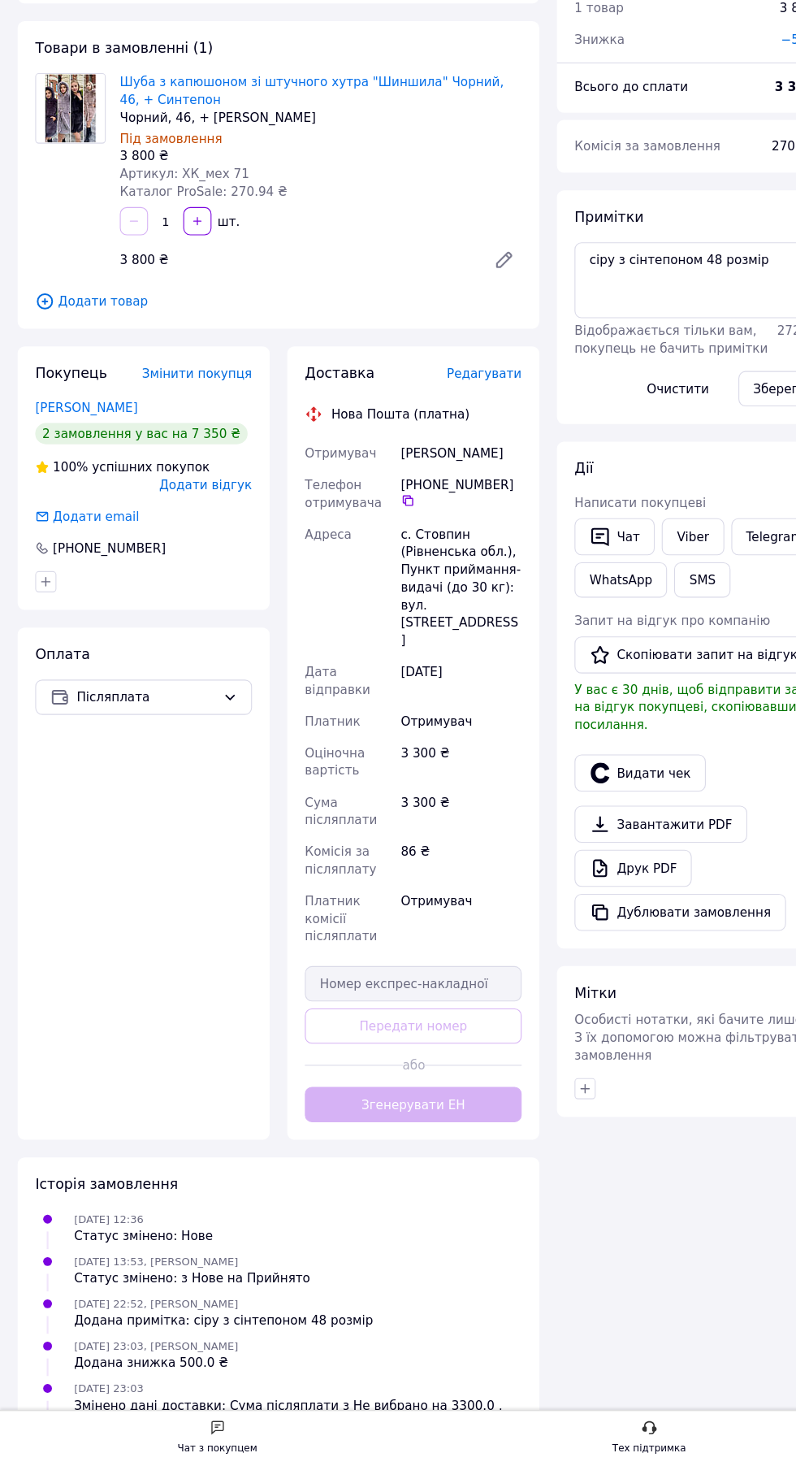
scroll to position [71, 0]
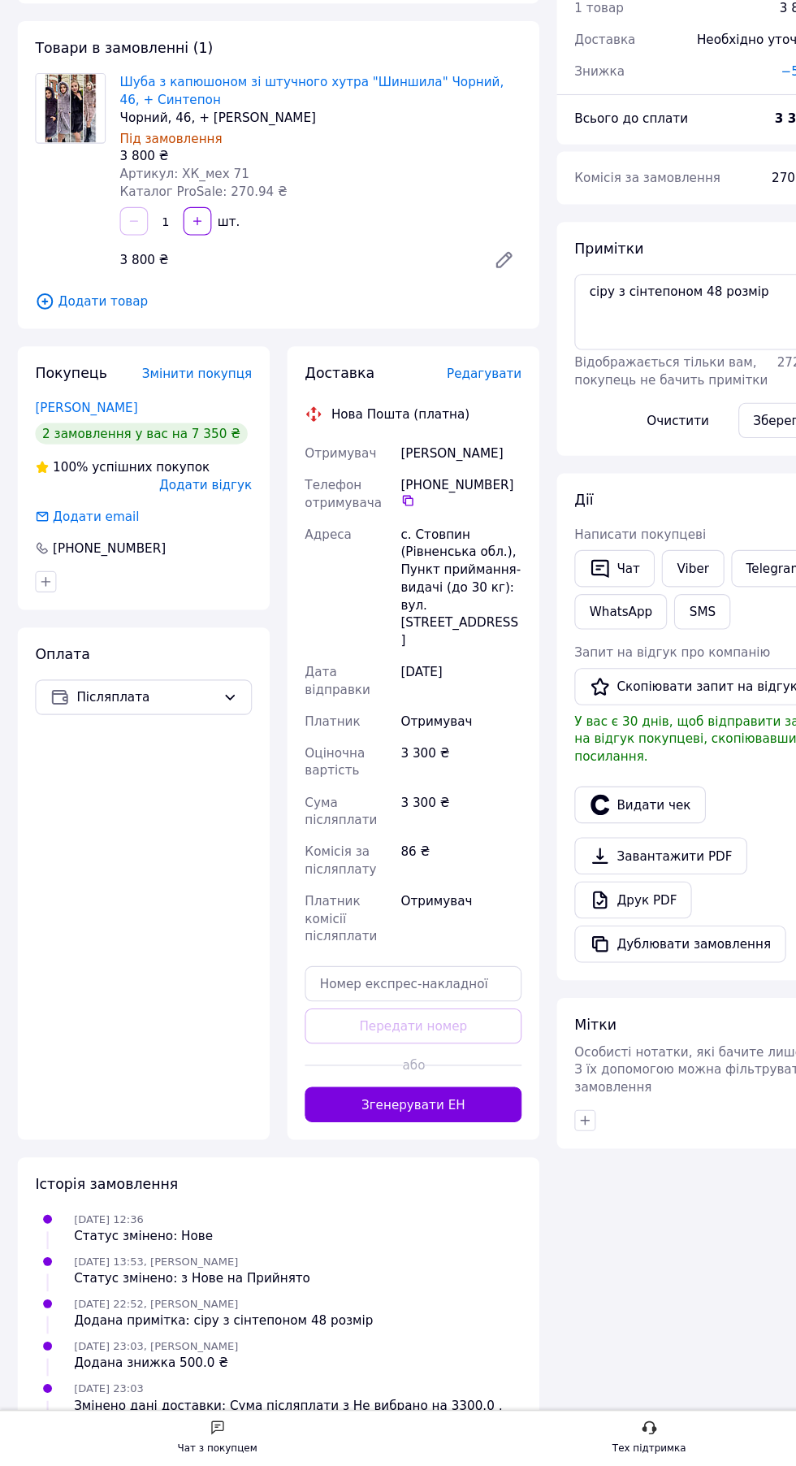
click at [416, 1122] on button "Згенерувати ЕН" at bounding box center [381, 1131] width 200 height 32
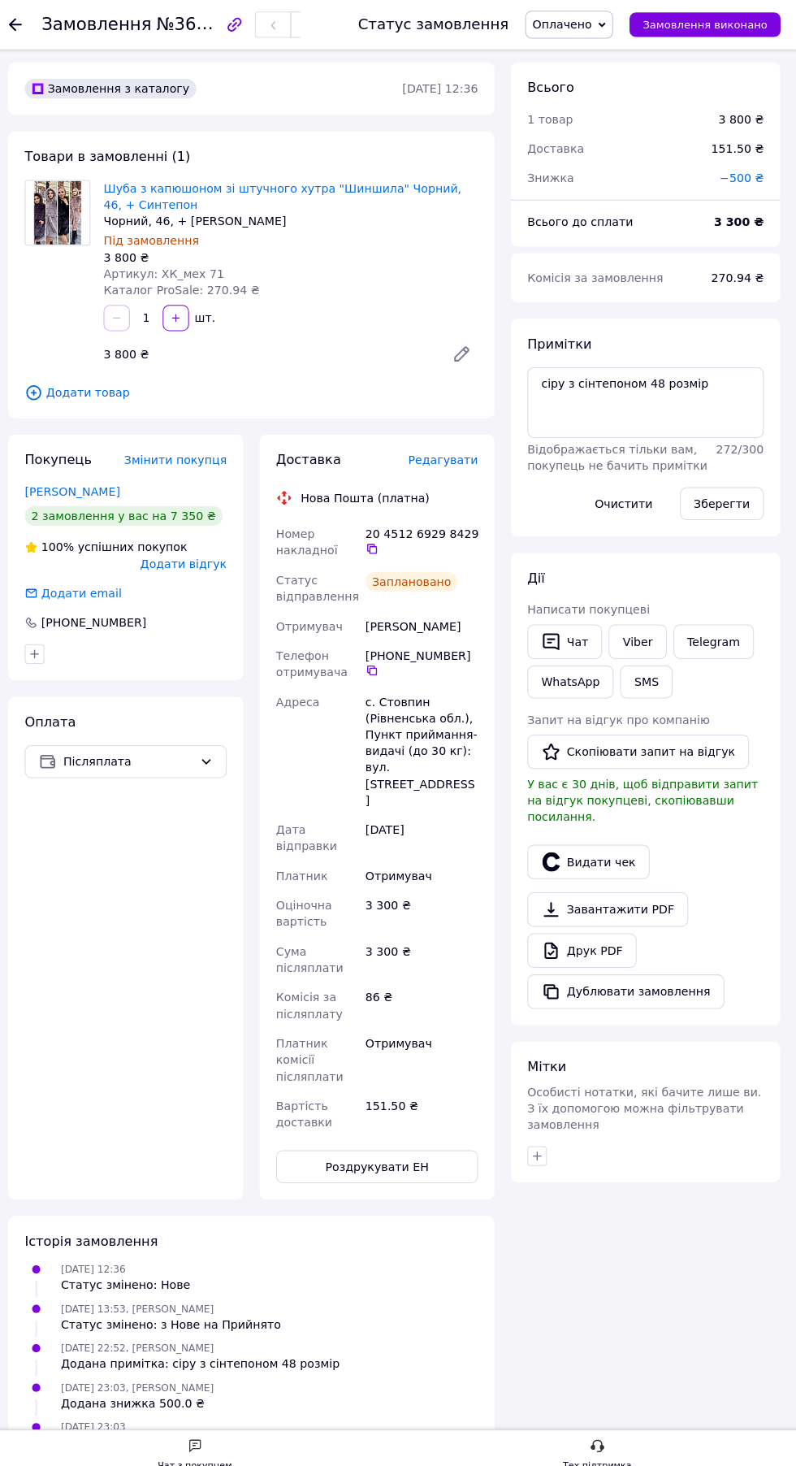
scroll to position [0, 0]
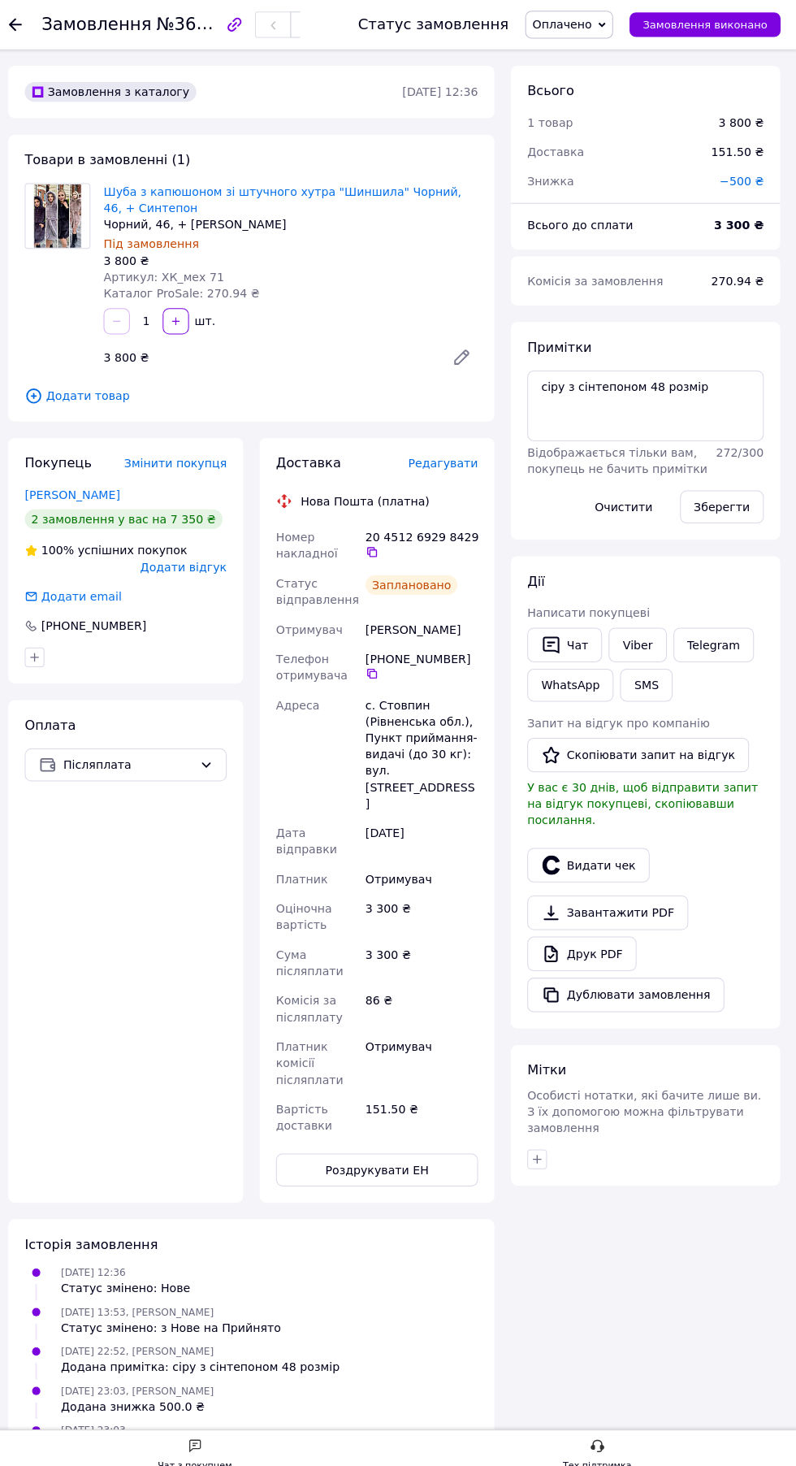
click at [374, 547] on icon at bounding box center [376, 546] width 10 height 10
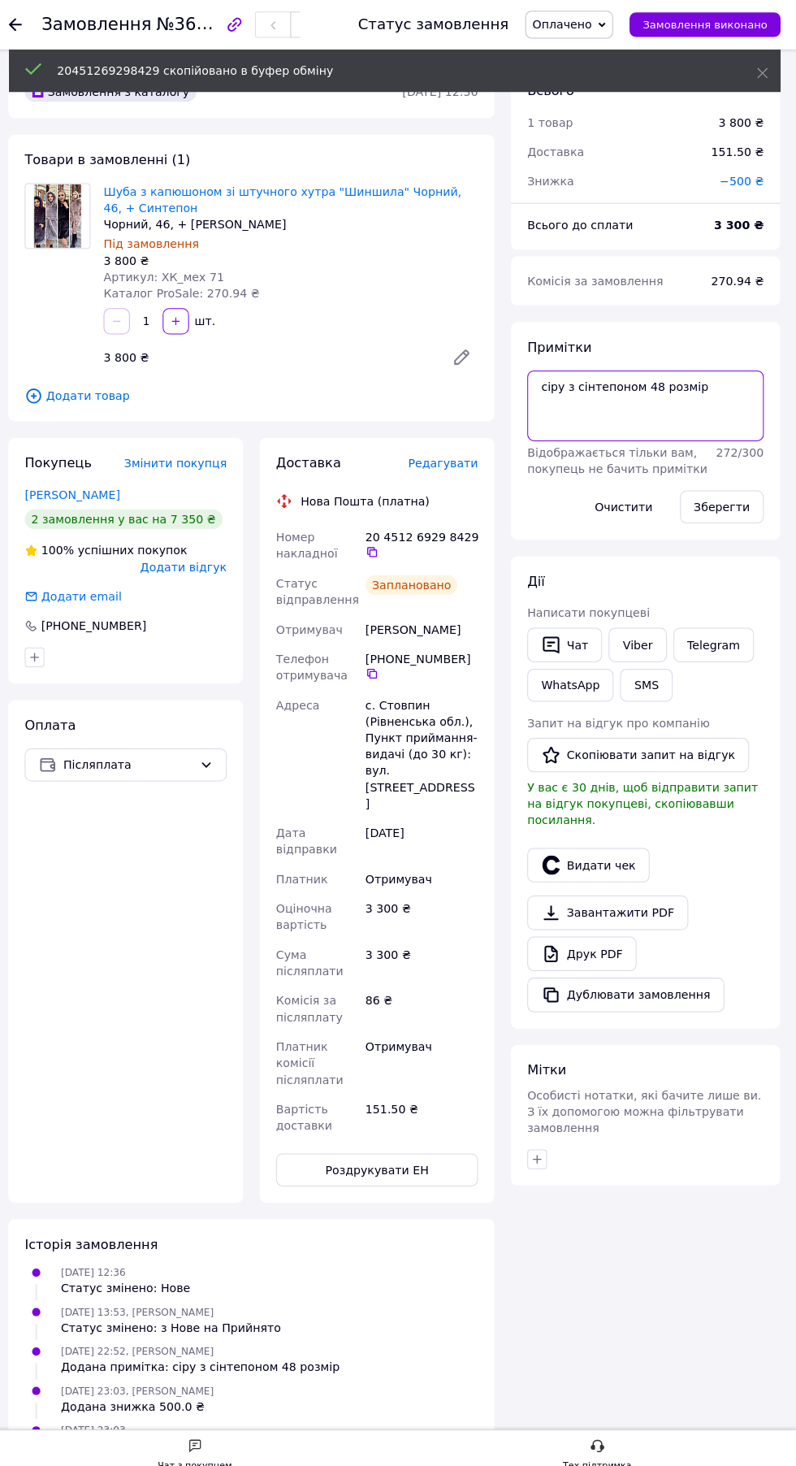
click at [598, 389] on textarea "сіру з сінтепоном 48 розмір" at bounding box center [647, 401] width 234 height 70
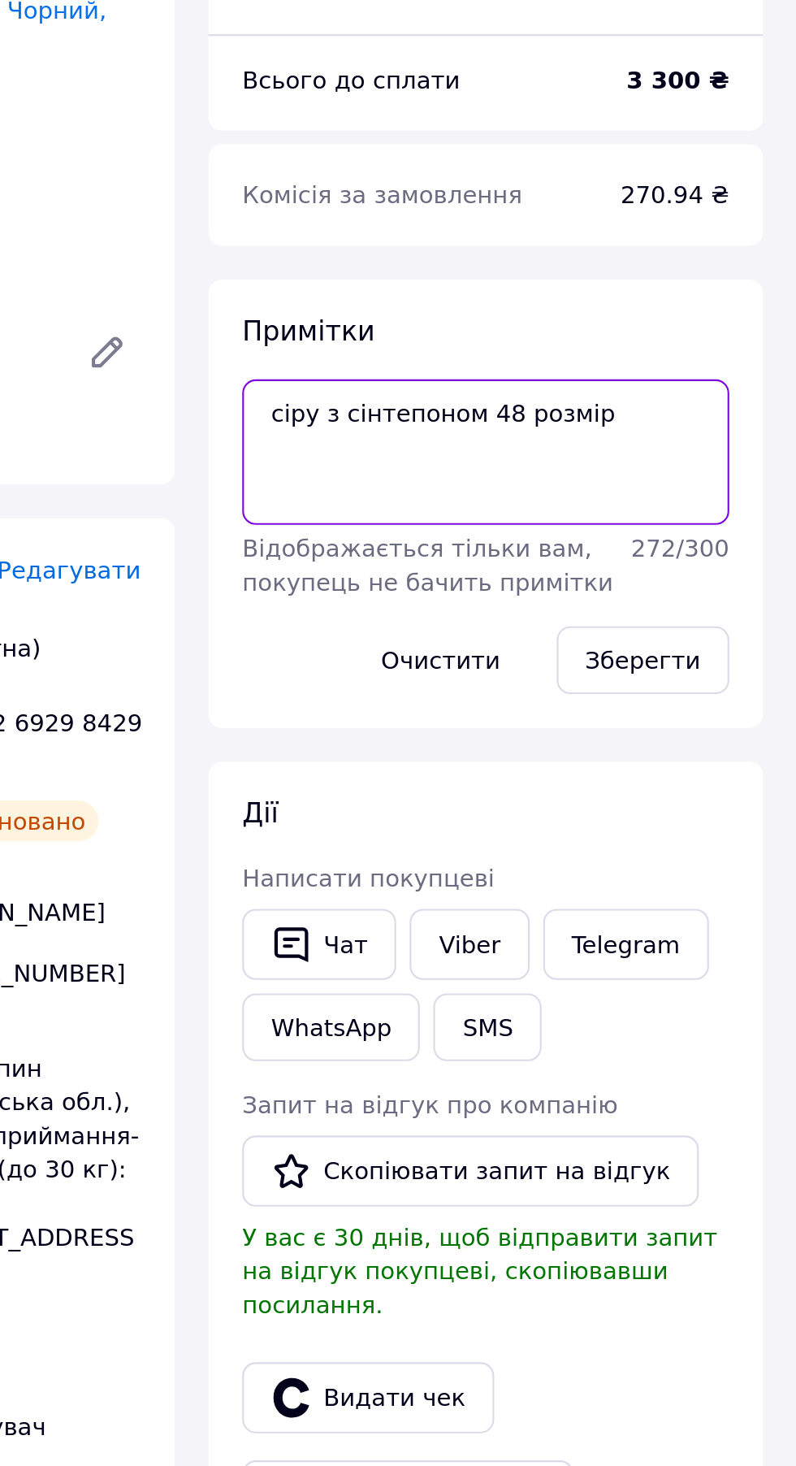
click at [724, 391] on textarea "сіру з сінтепоном 48 розмір" at bounding box center [647, 401] width 234 height 70
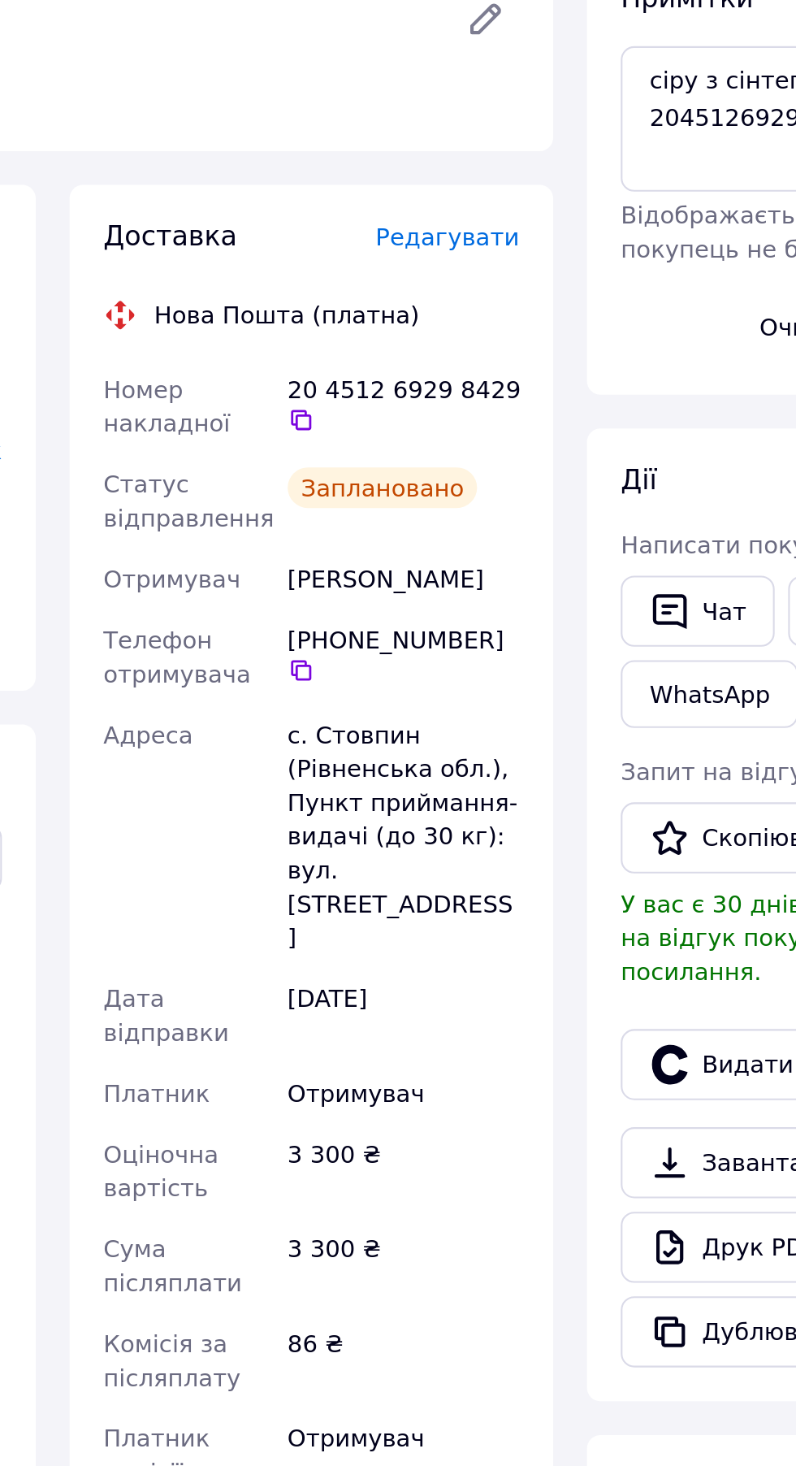
copy div "[PERSON_NAME]"
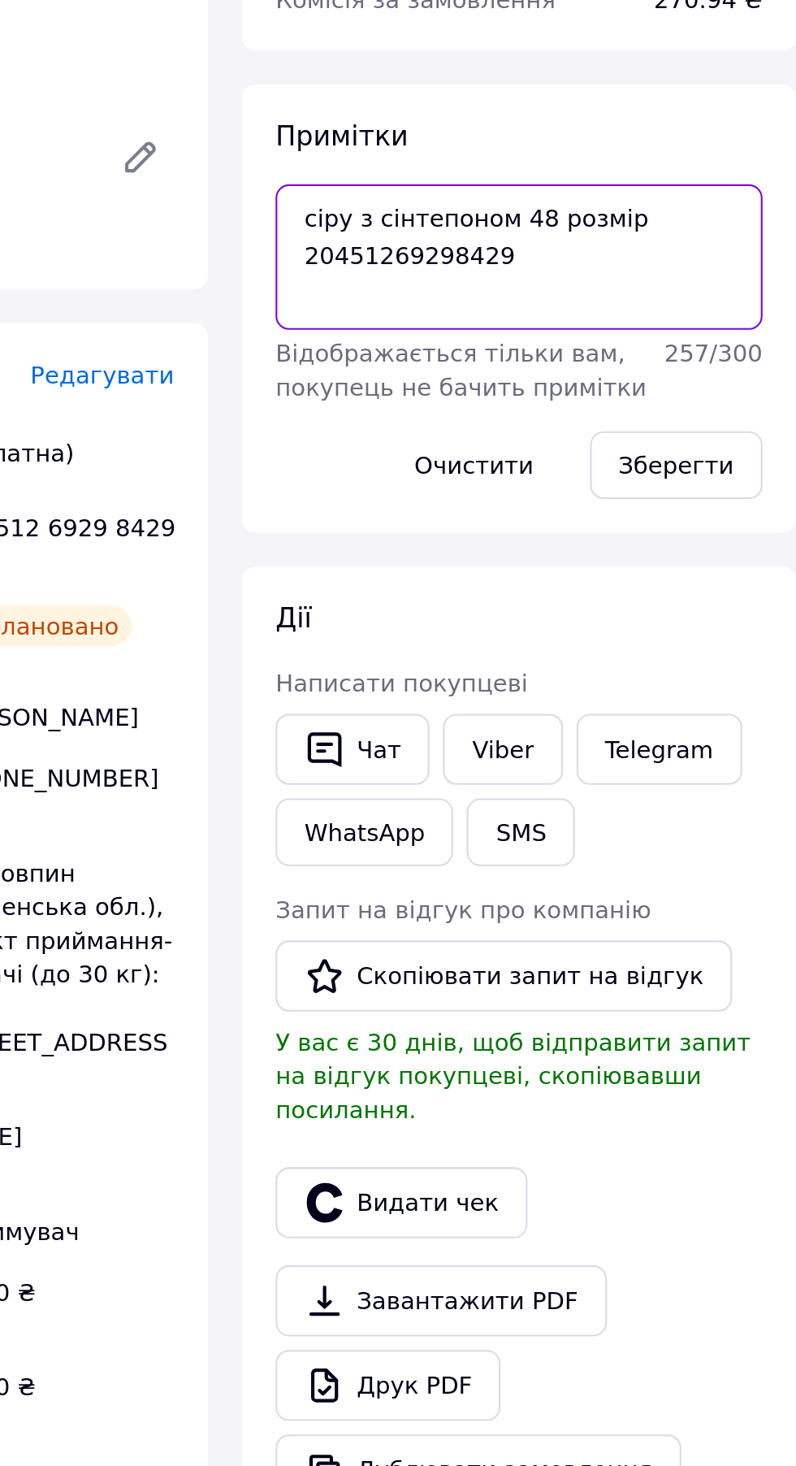
click at [667, 405] on textarea "сіру з сінтепоном 48 розмір 20451269298429" at bounding box center [647, 401] width 234 height 70
type textarea "сіру з сінтепоном 48 розмір 20451269298429 [PERSON_NAME]"
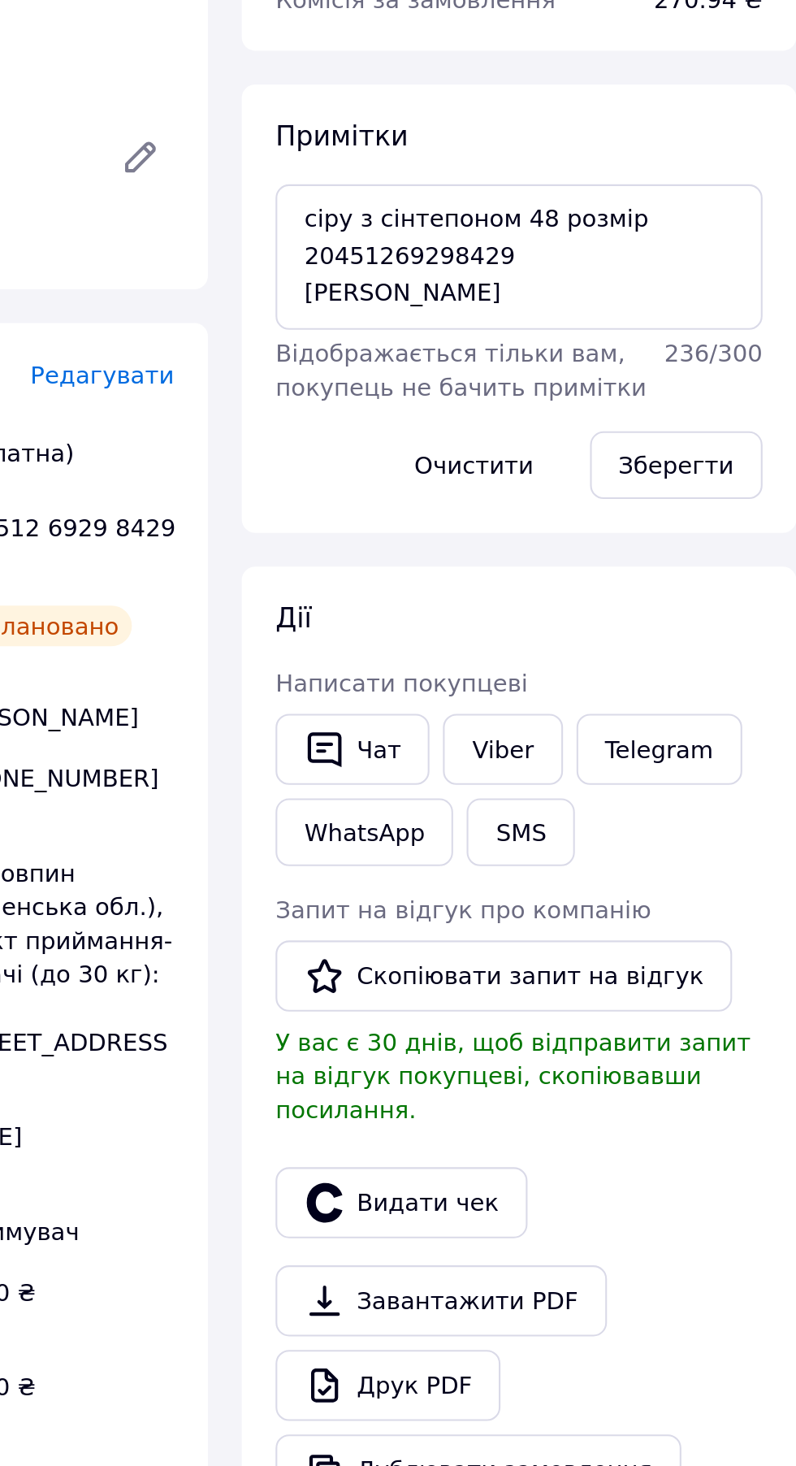
click at [737, 505] on button "Зберегти" at bounding box center [722, 501] width 83 height 32
